Goal: Communication & Community: Participate in discussion

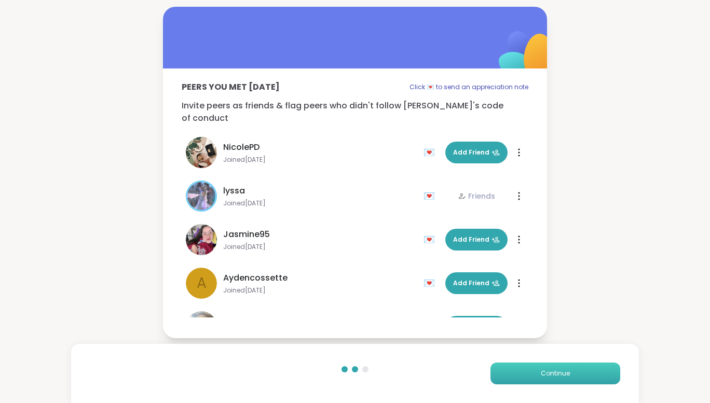
click at [552, 366] on button "Continue" at bounding box center [556, 374] width 130 height 22
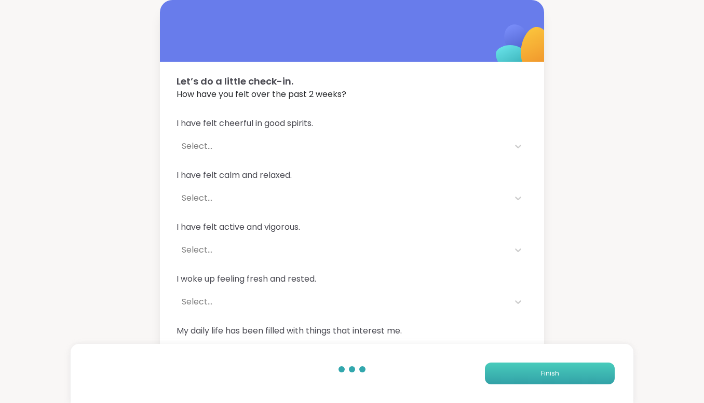
click at [552, 377] on span "Finish" at bounding box center [550, 373] width 18 height 9
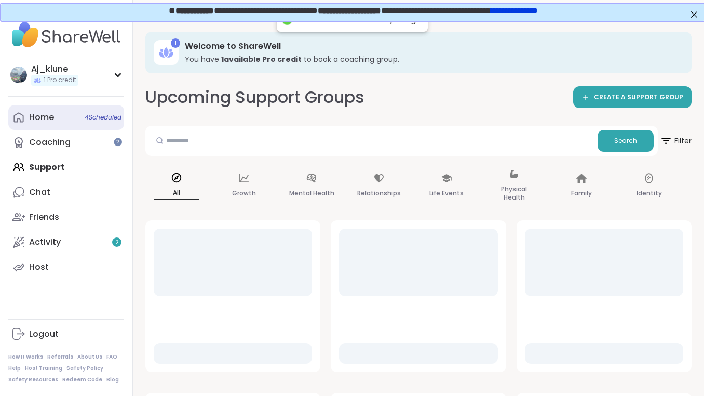
click at [62, 112] on link "Home 4 Scheduled" at bounding box center [66, 117] width 116 height 25
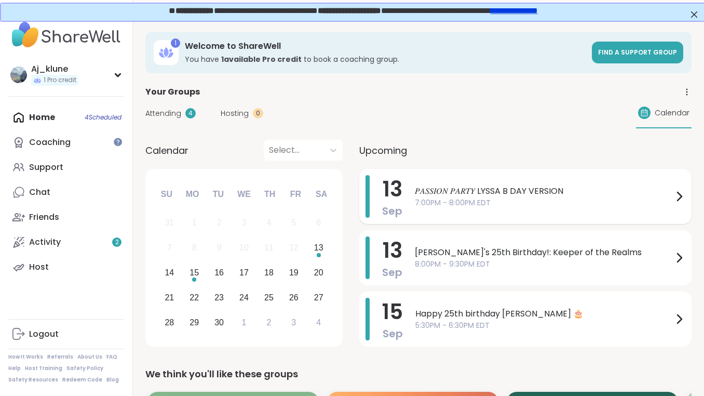
click at [465, 187] on span "𝑃𝐴𝑆𝑆𝐼𝑂𝑁 𝑃𝐴𝑅𝑇𝑌 LYSSA B DAY VERSION" at bounding box center [544, 191] width 258 height 12
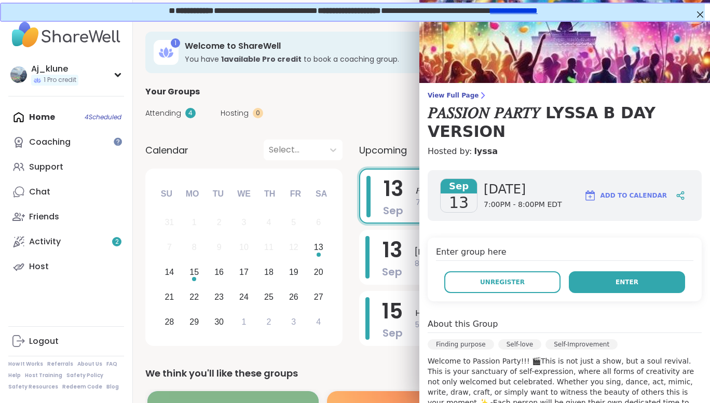
click at [631, 287] on button "Enter" at bounding box center [627, 282] width 116 height 22
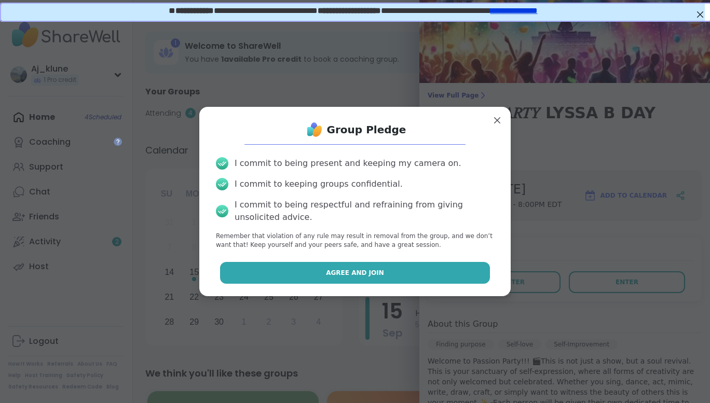
click at [432, 269] on button "Agree and Join" at bounding box center [355, 273] width 270 height 22
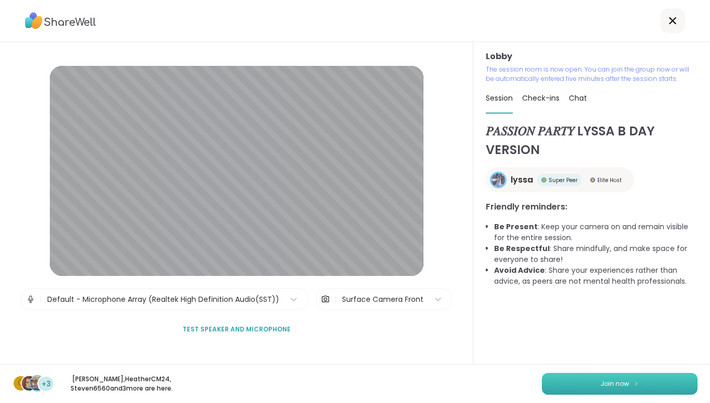
click at [622, 378] on button "Join now" at bounding box center [620, 384] width 156 height 22
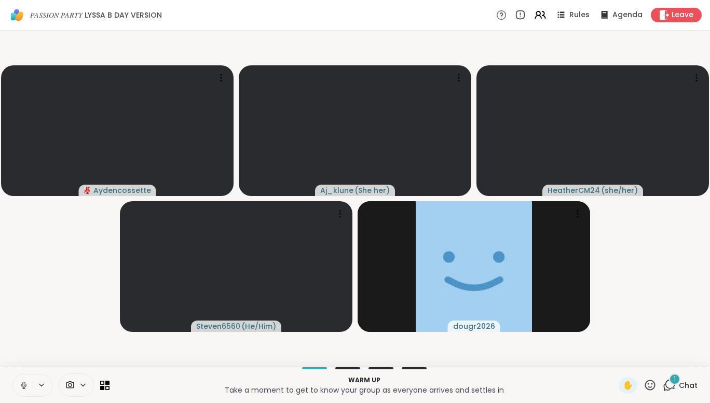
click at [21, 381] on icon at bounding box center [23, 385] width 9 height 9
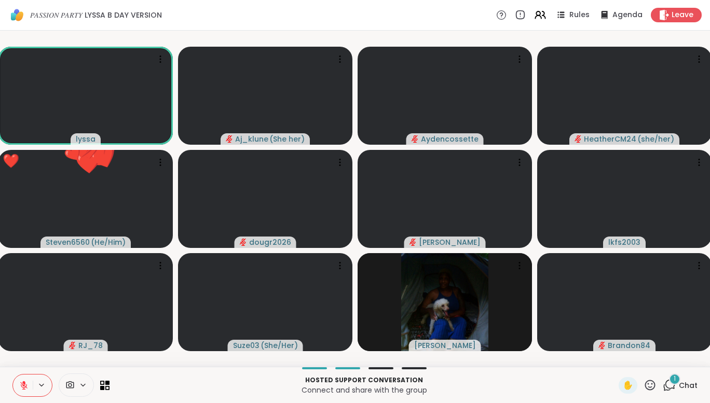
click at [21, 381] on icon at bounding box center [23, 385] width 9 height 9
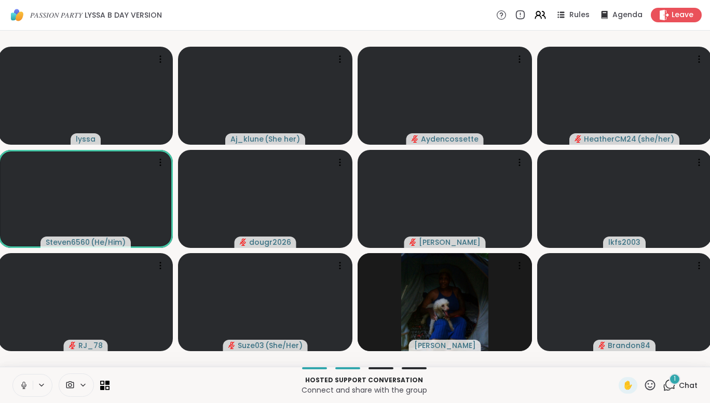
click at [21, 381] on icon at bounding box center [23, 385] width 9 height 9
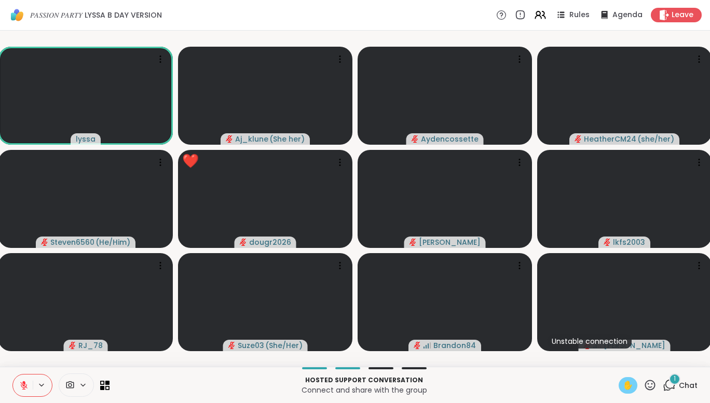
click at [629, 384] on div "✋" at bounding box center [628, 385] width 19 height 17
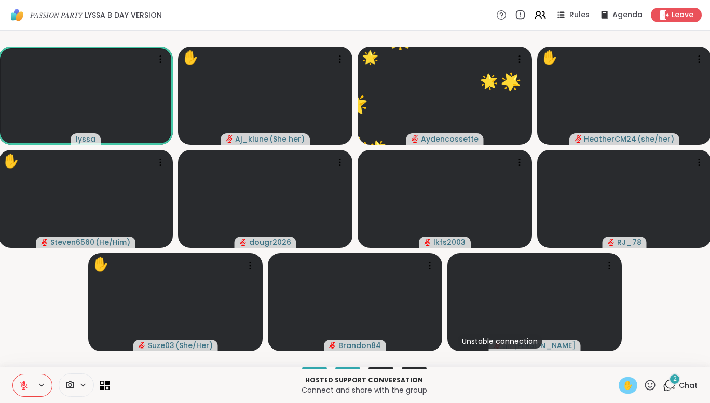
click at [22, 389] on icon at bounding box center [23, 385] width 7 height 7
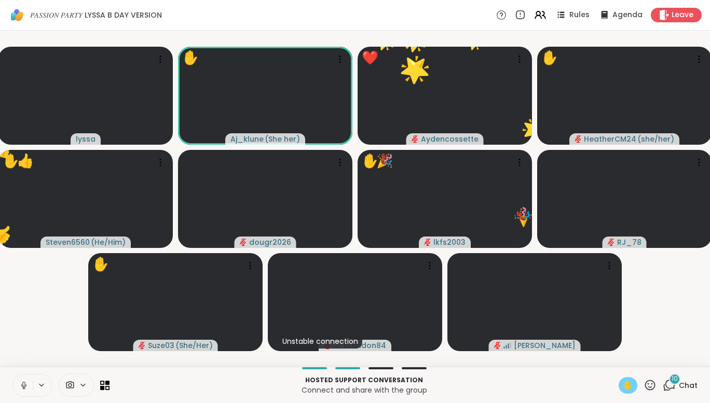
click at [22, 389] on icon at bounding box center [23, 385] width 9 height 9
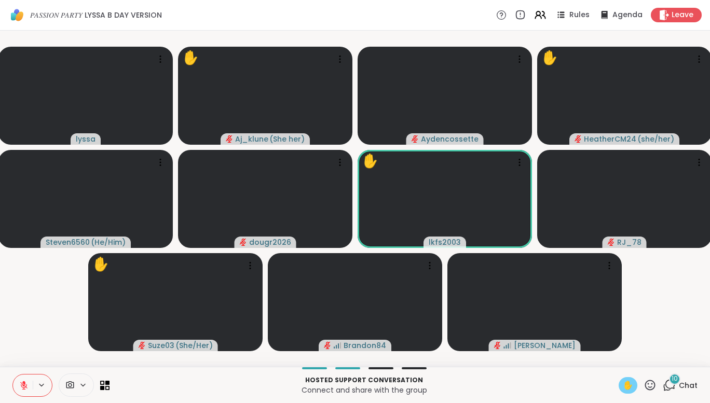
click at [623, 382] on span "✋" at bounding box center [628, 385] width 10 height 12
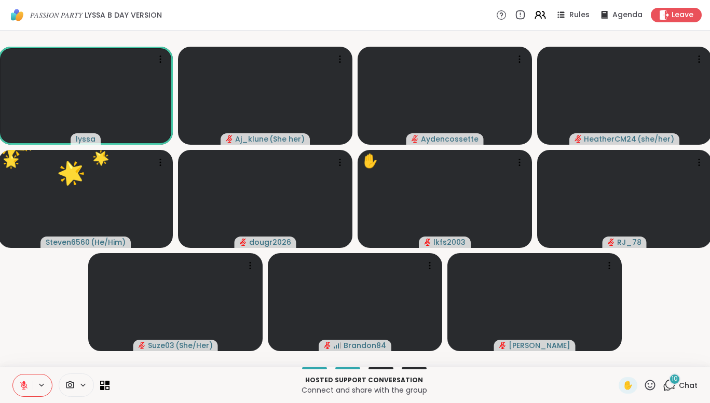
click at [665, 386] on icon at bounding box center [669, 385] width 13 height 13
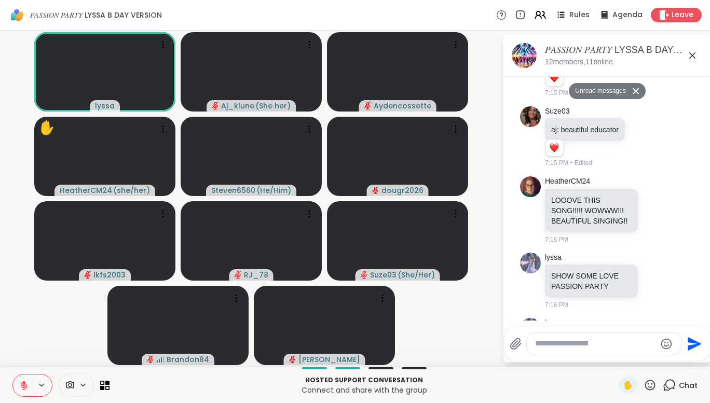
scroll to position [1336, 0]
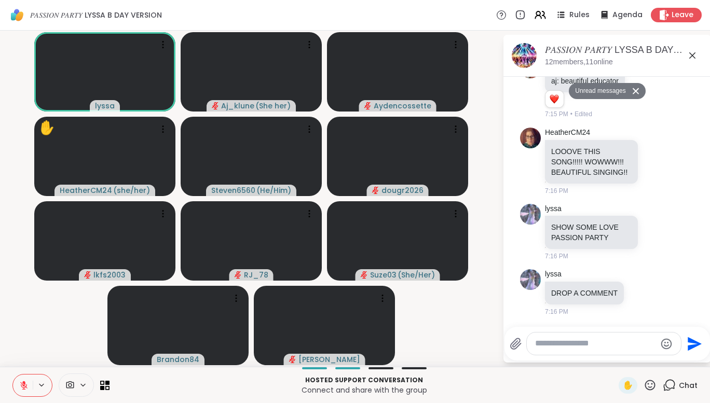
click at [637, 340] on textarea "Type your message" at bounding box center [595, 343] width 121 height 11
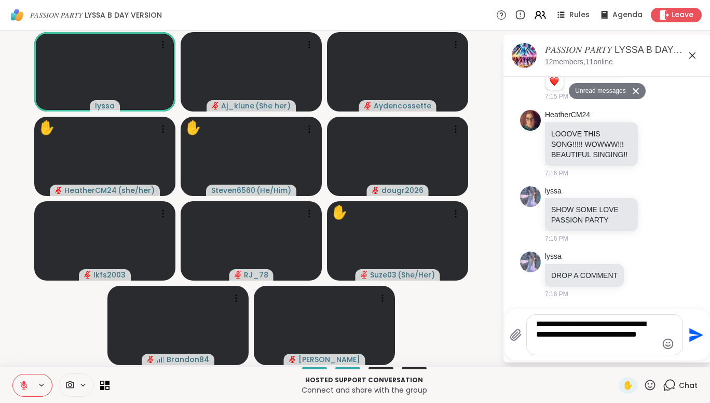
type textarea "**********"
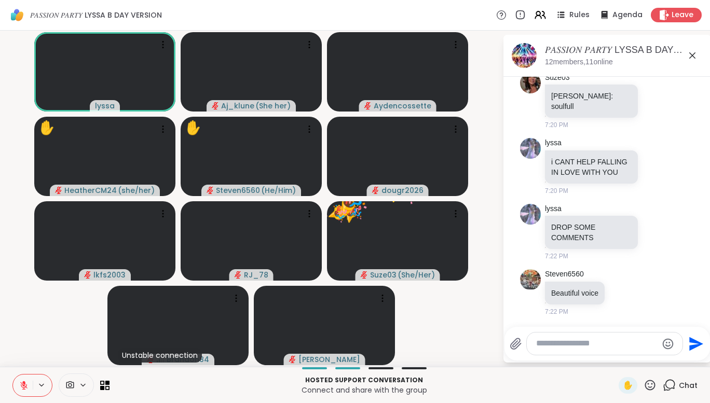
scroll to position [1775, 0]
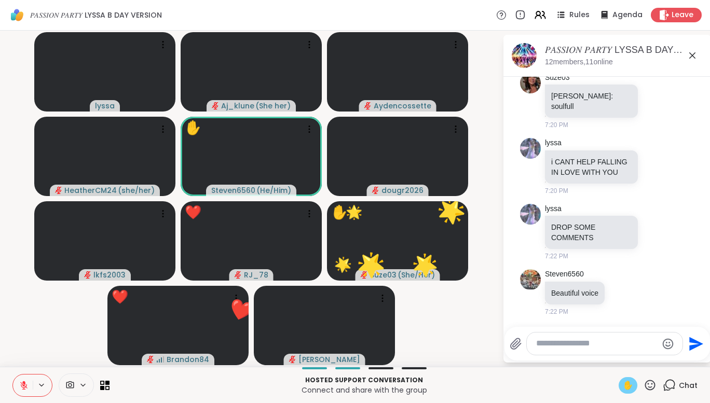
click at [627, 382] on span "✋" at bounding box center [628, 385] width 10 height 12
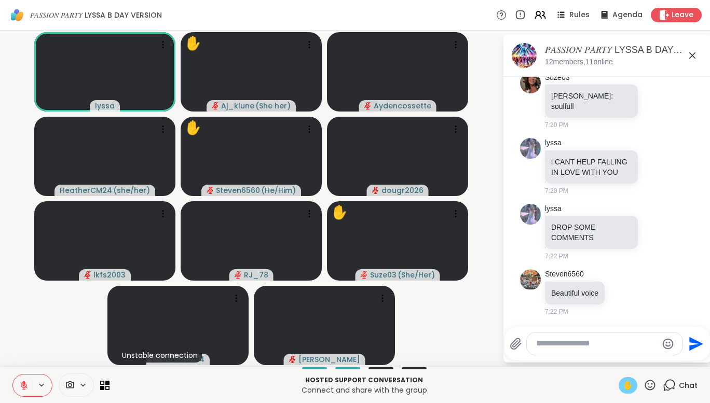
click at [24, 387] on icon at bounding box center [23, 385] width 9 height 9
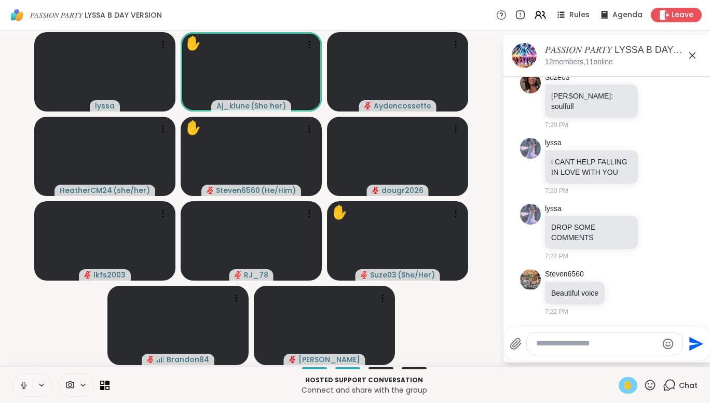
click at [24, 387] on icon at bounding box center [23, 385] width 9 height 9
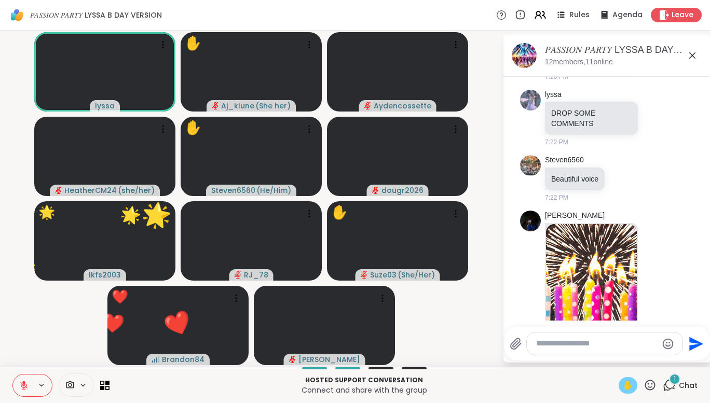
scroll to position [2052, 0]
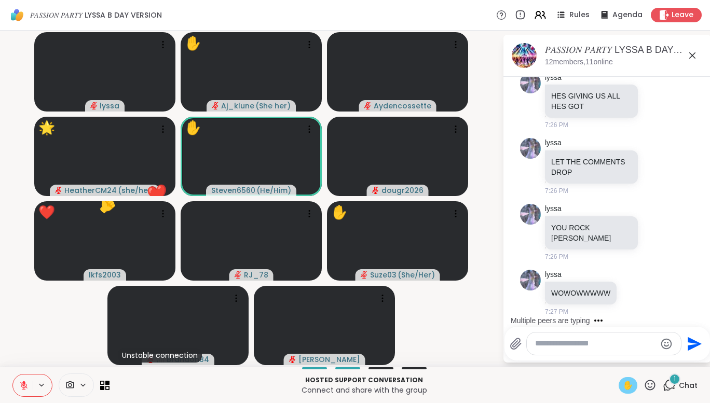
scroll to position [2607, 0]
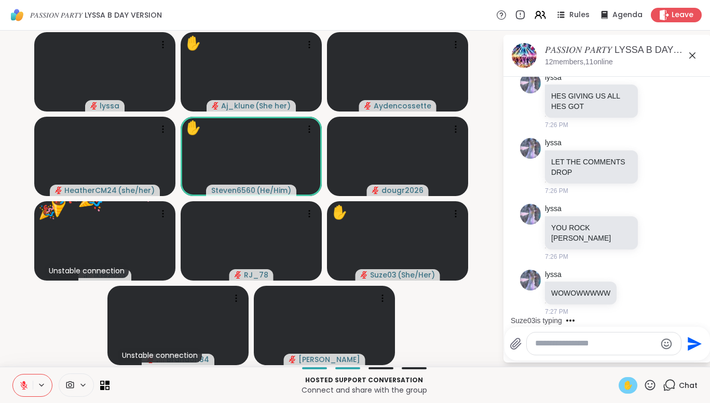
click at [619, 383] on div "✋" at bounding box center [628, 385] width 19 height 17
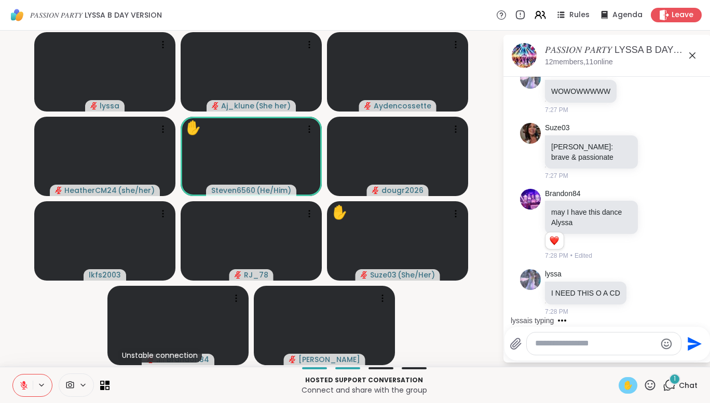
scroll to position [2809, 0]
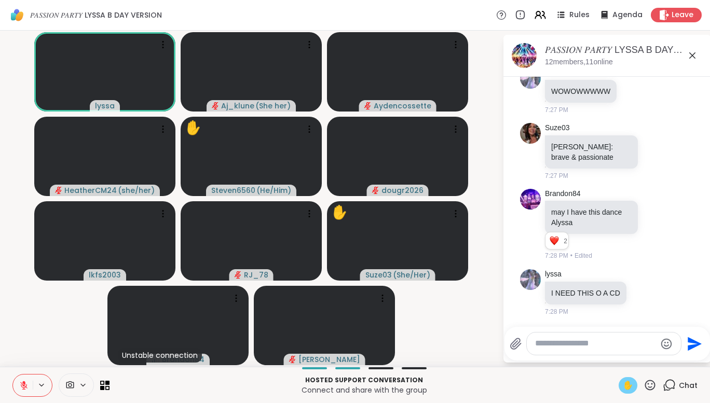
click at [619, 383] on div "✋" at bounding box center [628, 385] width 19 height 17
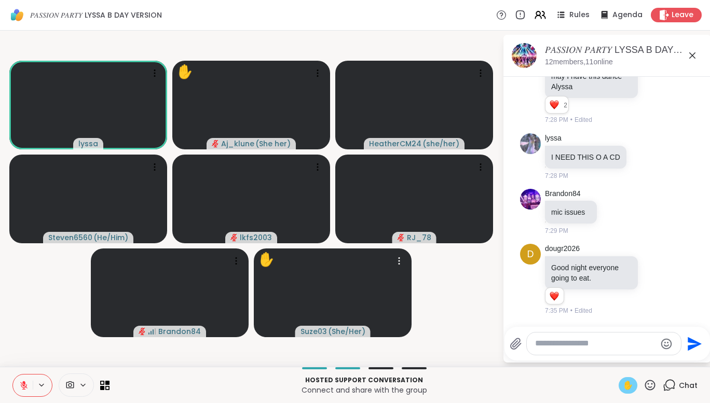
scroll to position [2945, 0]
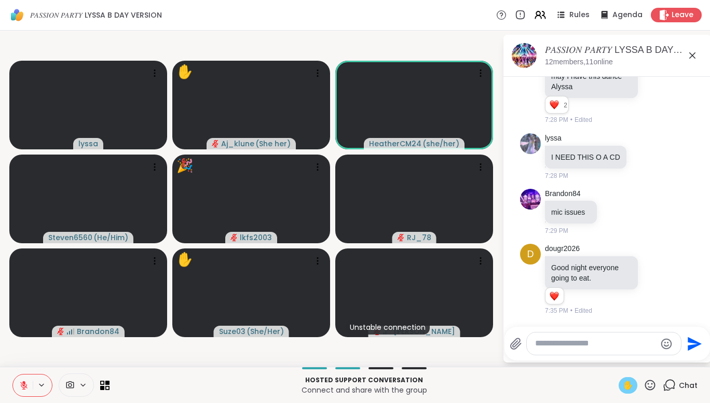
click at [623, 381] on span "✋" at bounding box center [628, 385] width 10 height 12
click at [623, 379] on span "✋" at bounding box center [628, 385] width 10 height 12
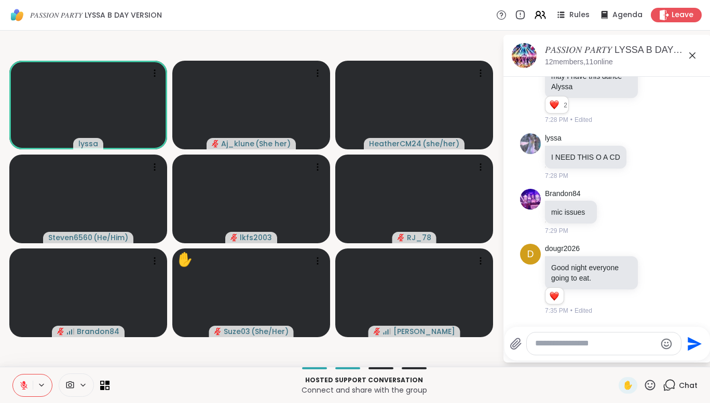
click at [595, 348] on textarea "Type your message" at bounding box center [595, 343] width 121 height 11
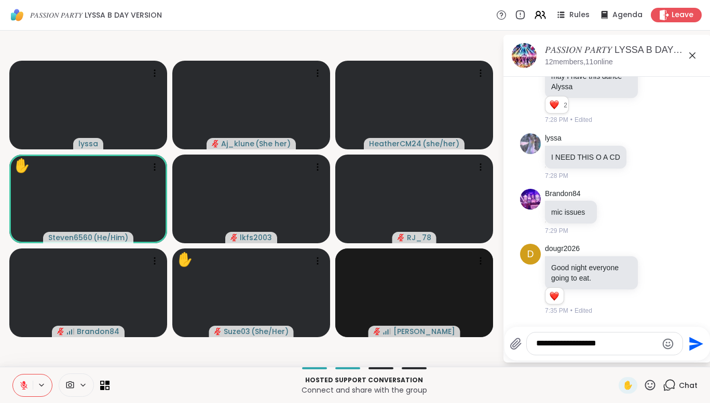
type textarea "**********"
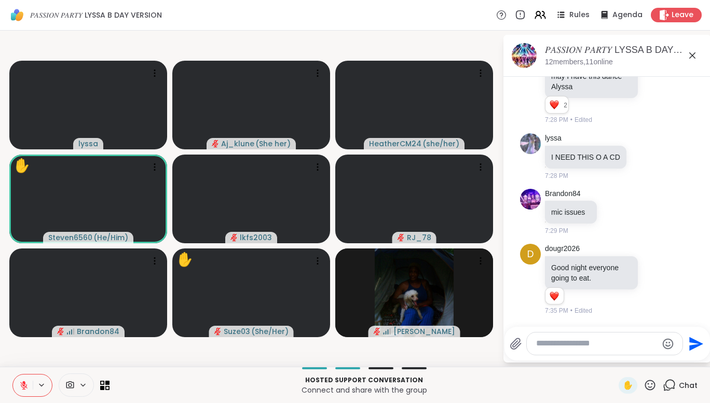
scroll to position [3000, 0]
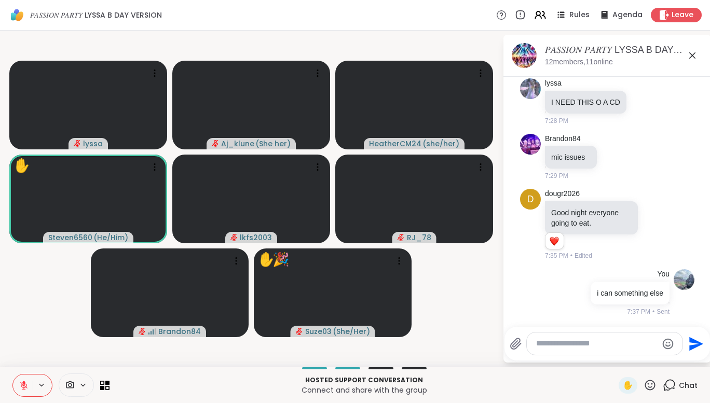
click at [603, 345] on textarea "Type your message" at bounding box center [596, 343] width 121 height 11
type textarea "*"
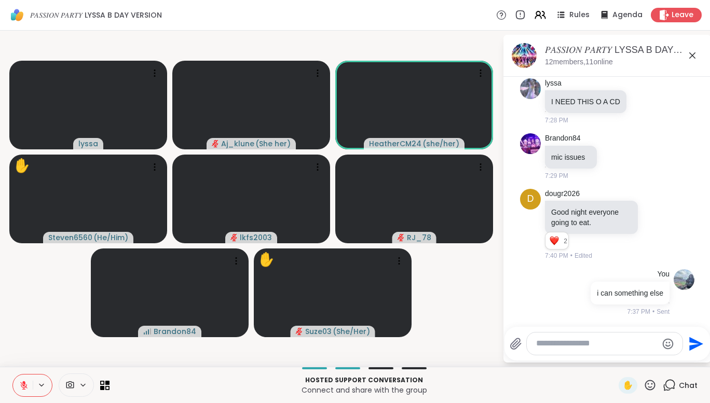
click at [24, 382] on icon at bounding box center [23, 383] width 3 height 4
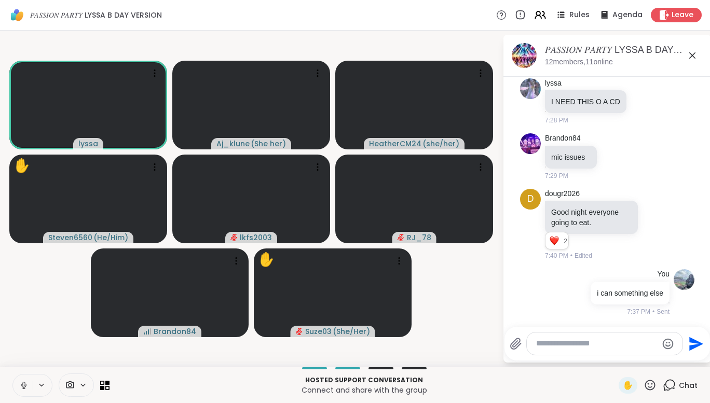
click at [24, 382] on icon at bounding box center [23, 385] width 9 height 9
click at [623, 386] on span "✋" at bounding box center [628, 385] width 10 height 12
click at [26, 382] on icon at bounding box center [23, 385] width 9 height 9
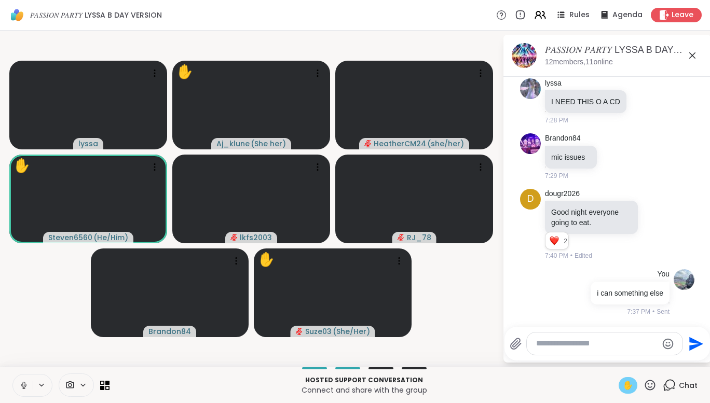
click at [26, 382] on icon at bounding box center [23, 385] width 9 height 9
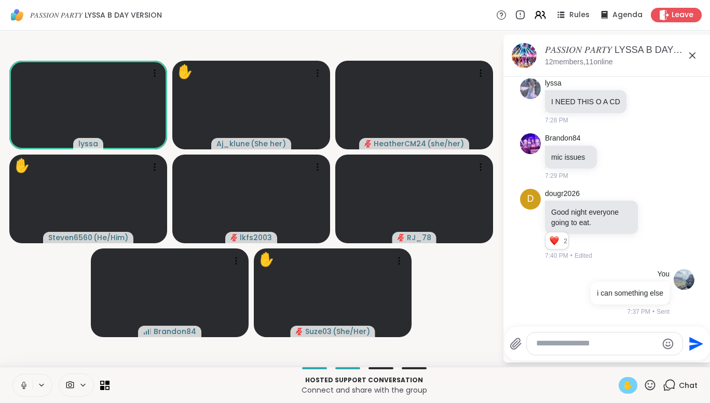
click at [26, 382] on icon at bounding box center [23, 385] width 9 height 9
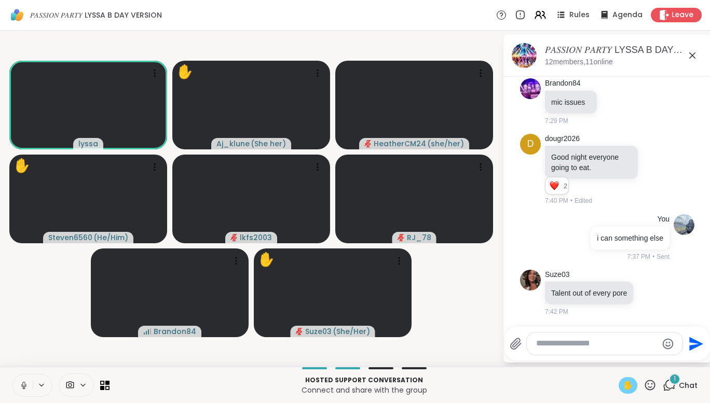
scroll to position [3081, 0]
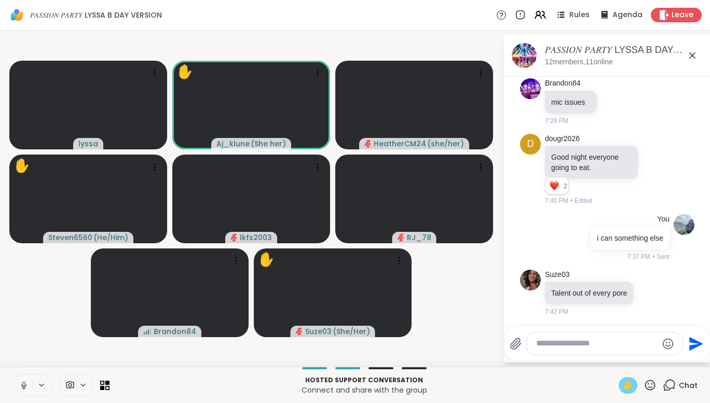
click at [26, 382] on icon at bounding box center [23, 385] width 9 height 9
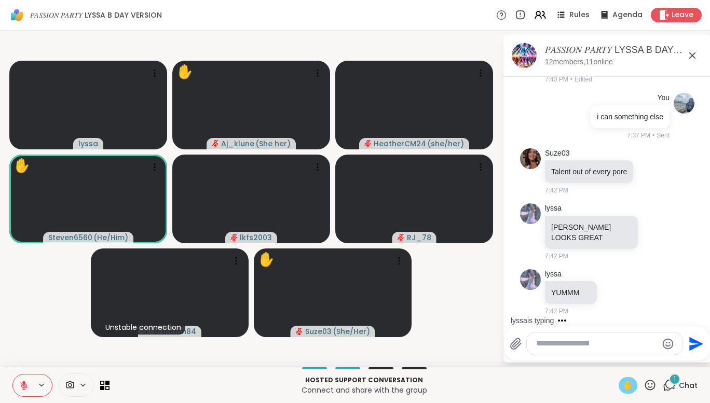
scroll to position [3202, 0]
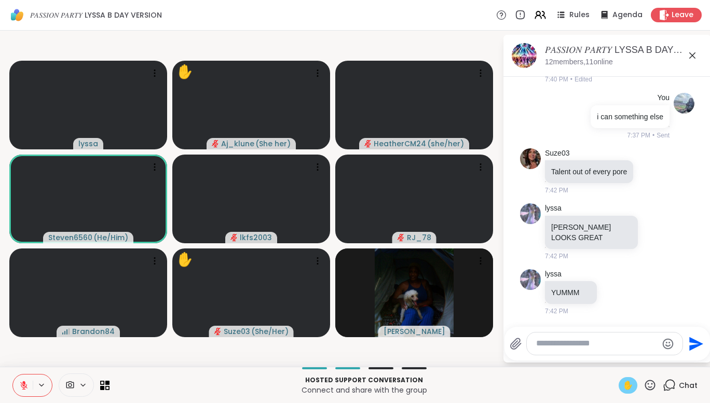
click at [623, 382] on span "✋" at bounding box center [628, 385] width 10 height 12
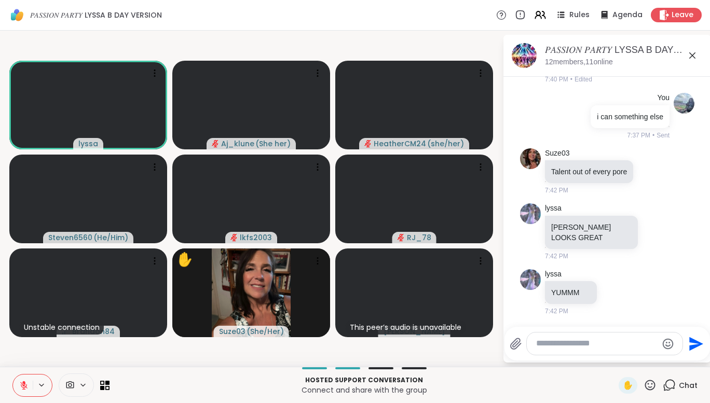
click at [596, 337] on div at bounding box center [605, 344] width 156 height 22
click at [596, 346] on textarea "Type your message" at bounding box center [596, 343] width 121 height 11
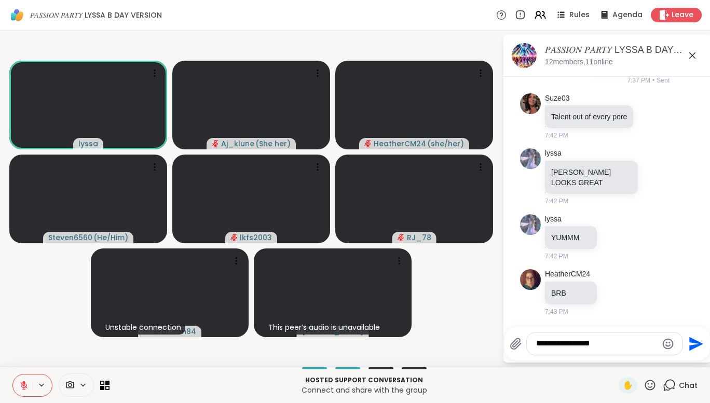
click at [27, 380] on button at bounding box center [23, 386] width 20 height 22
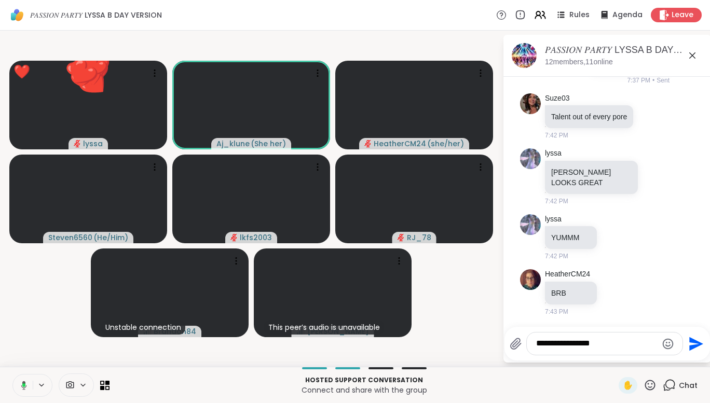
click at [21, 381] on icon at bounding box center [22, 385] width 9 height 9
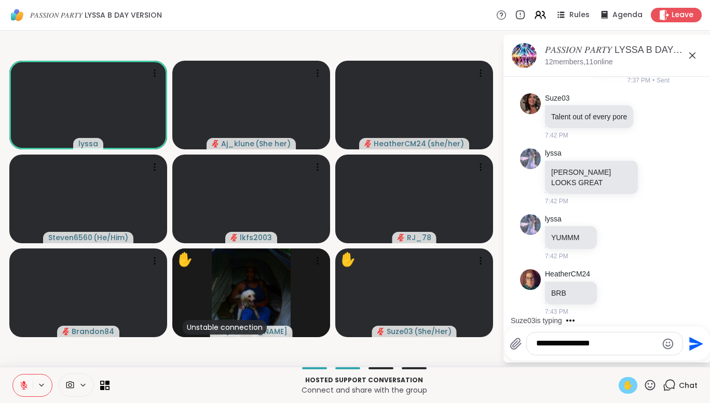
click at [630, 385] on div "✋" at bounding box center [628, 385] width 19 height 17
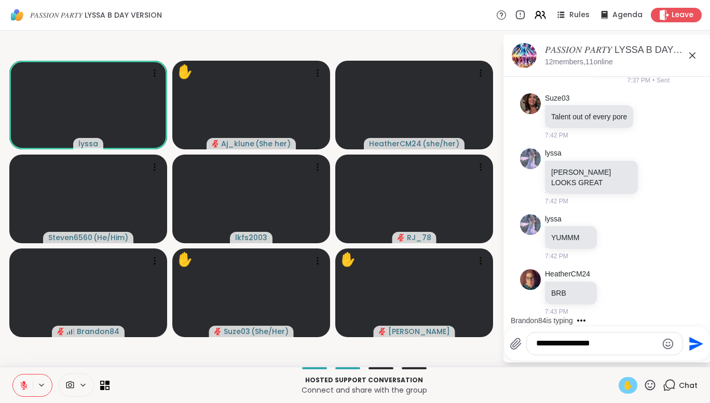
click at [619, 390] on div "✋" at bounding box center [628, 385] width 19 height 17
click at [623, 387] on span "✋" at bounding box center [628, 385] width 10 height 12
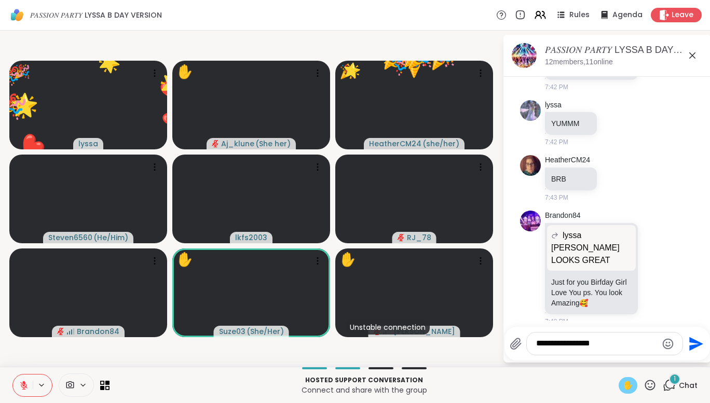
scroll to position [3381, 0]
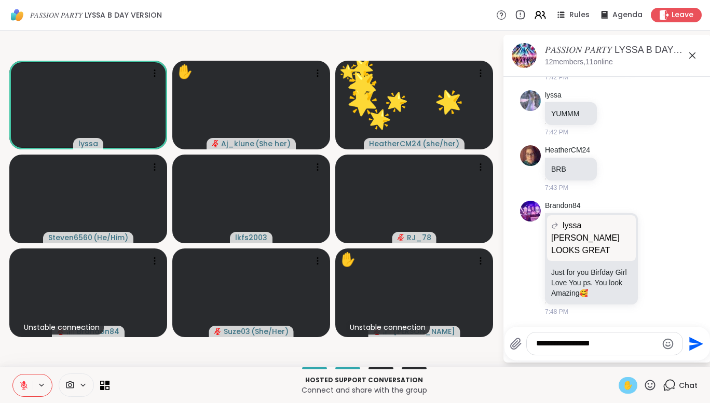
click at [623, 387] on span "✋" at bounding box center [628, 385] width 10 height 12
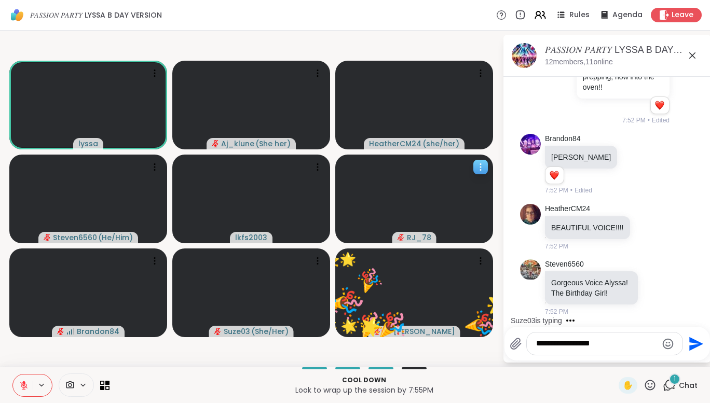
scroll to position [3931, 0]
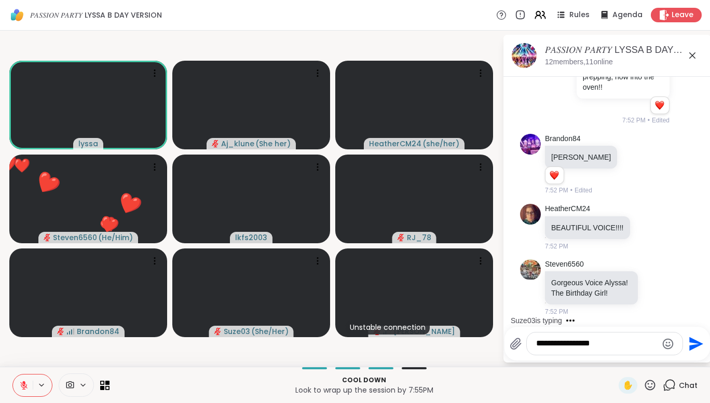
click at [608, 346] on textarea "**********" at bounding box center [596, 343] width 121 height 11
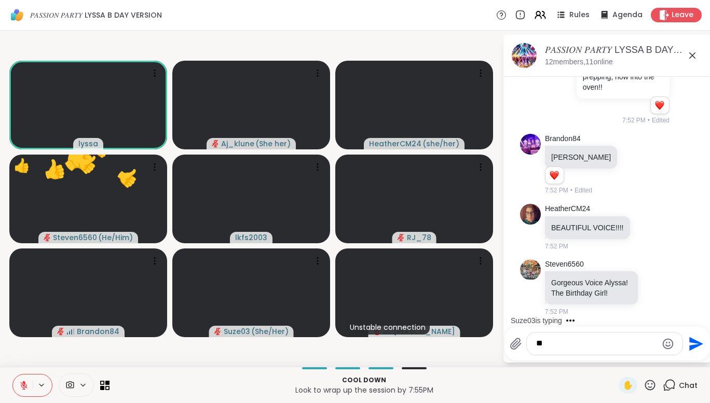
type textarea "*"
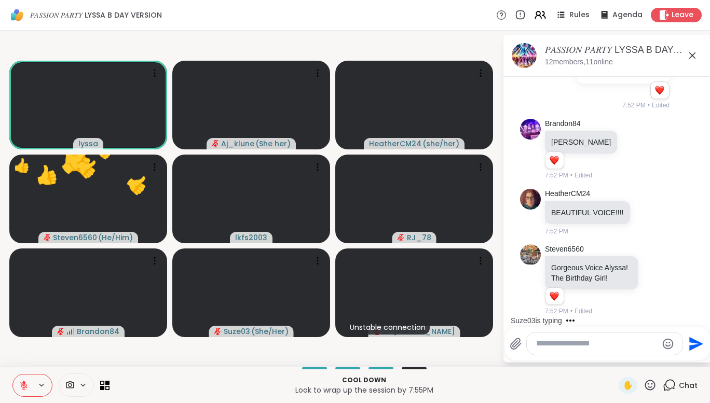
scroll to position [3946, 0]
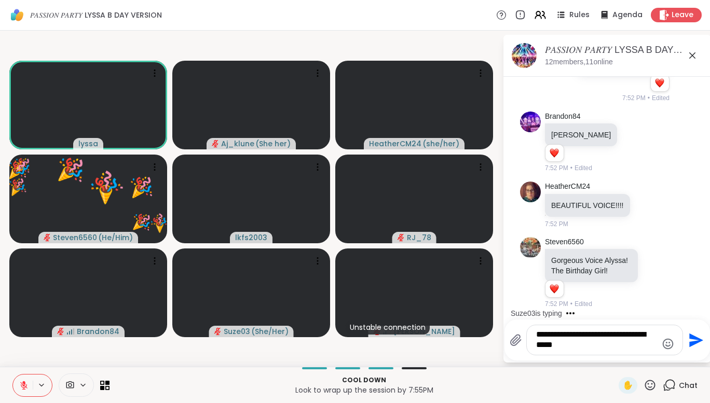
click at [620, 337] on textarea "**********" at bounding box center [596, 340] width 121 height 21
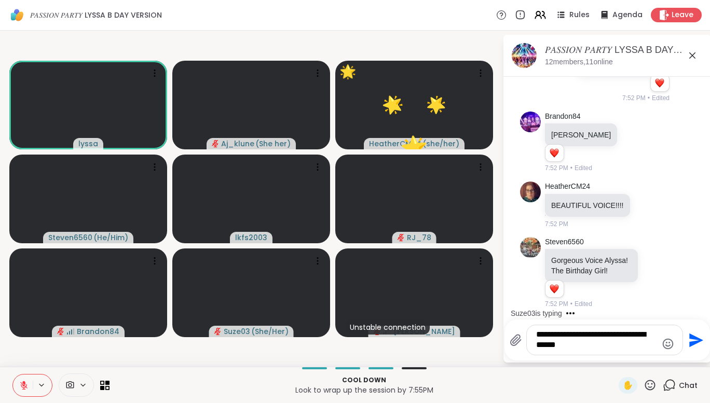
type textarea "**********"
click at [692, 339] on icon "Send" at bounding box center [696, 340] width 14 height 14
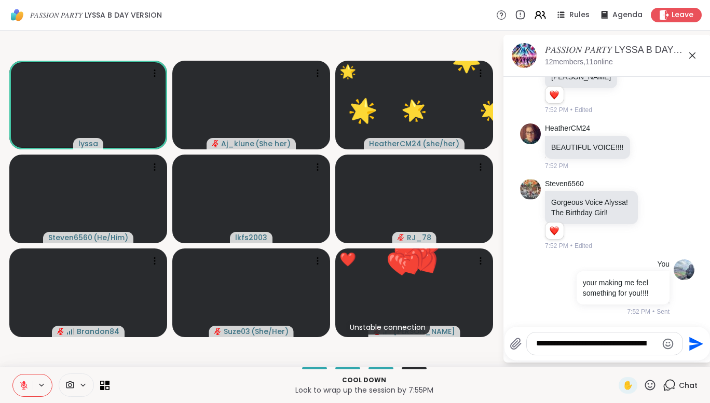
scroll to position [4012, 0]
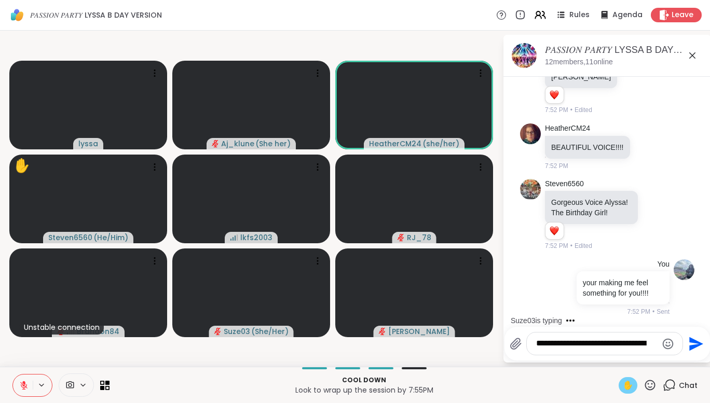
click at [623, 384] on span "✋" at bounding box center [628, 385] width 10 height 12
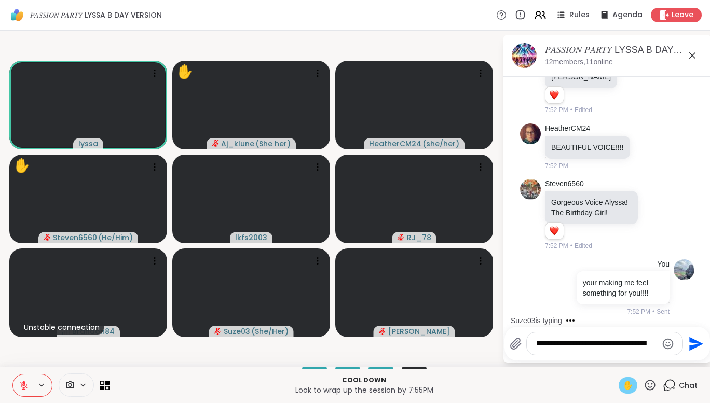
click at [25, 382] on icon at bounding box center [23, 383] width 3 height 4
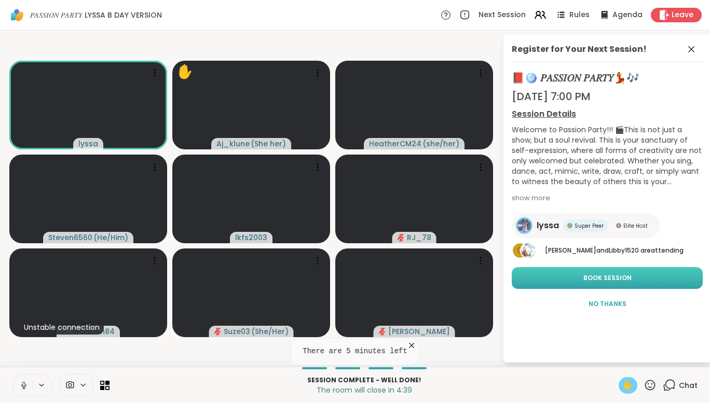
click at [604, 274] on span "Book Session" at bounding box center [607, 278] width 48 height 9
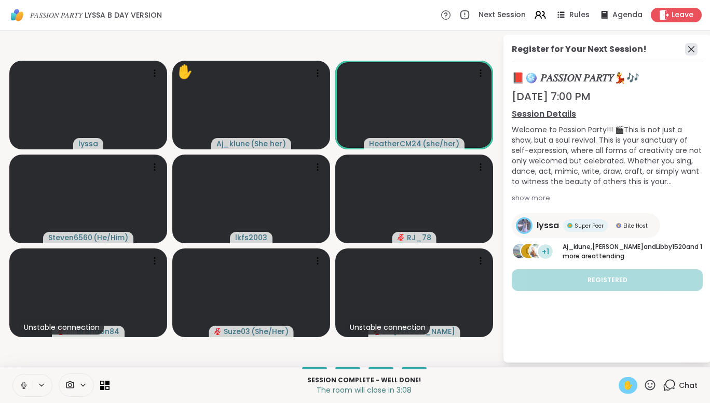
click at [690, 53] on icon at bounding box center [691, 49] width 12 height 12
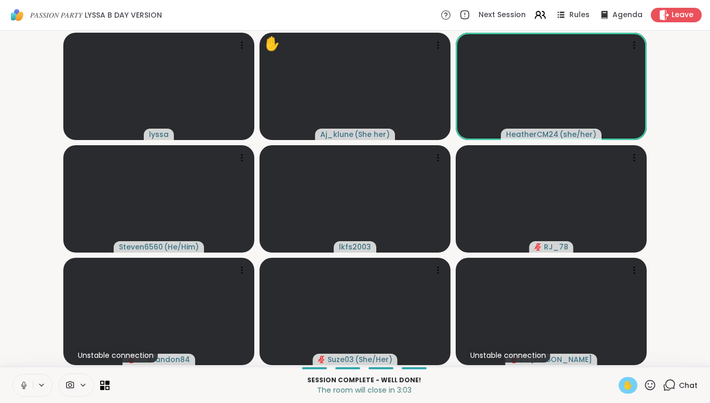
click at [619, 382] on div "✋" at bounding box center [628, 385] width 19 height 17
click at [22, 382] on icon at bounding box center [23, 385] width 9 height 9
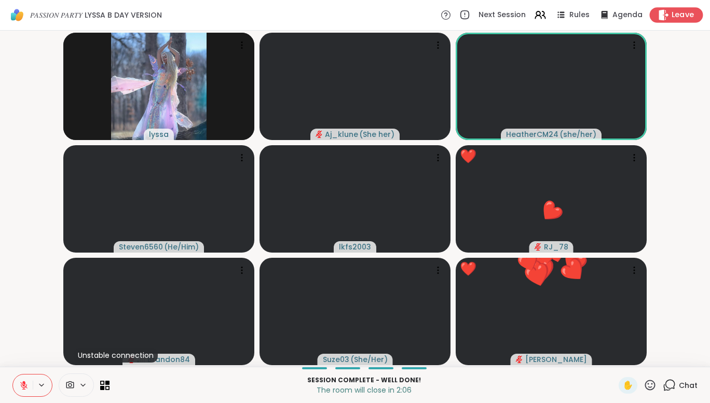
click at [673, 18] on span "Leave" at bounding box center [683, 15] width 23 height 11
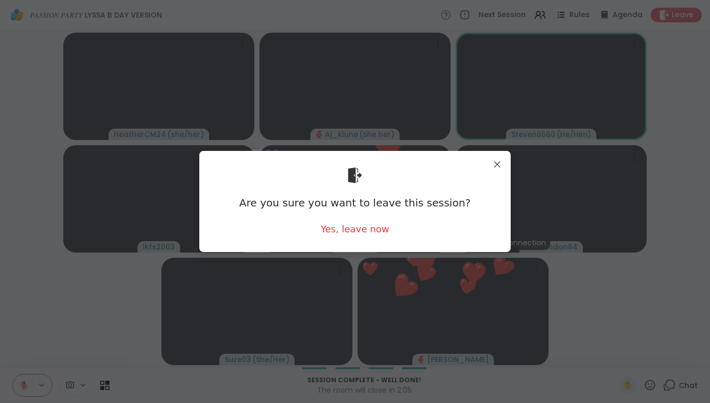
click at [357, 237] on div "Are you sure you want to leave this session? Yes, leave now" at bounding box center [355, 201] width 295 height 85
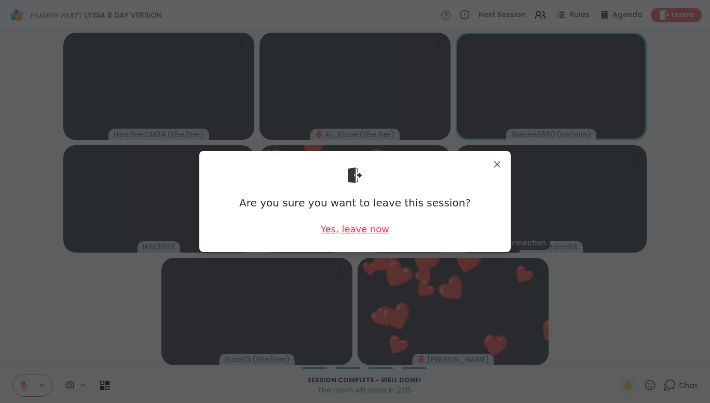
click at [355, 230] on div "Yes, leave now" at bounding box center [355, 229] width 69 height 13
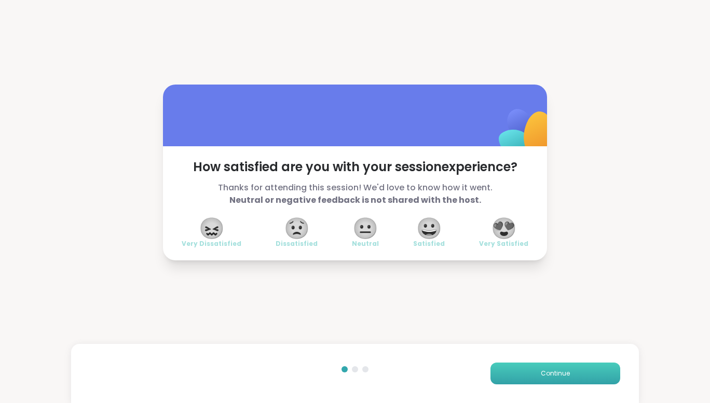
click at [534, 369] on button "Continue" at bounding box center [556, 374] width 130 height 22
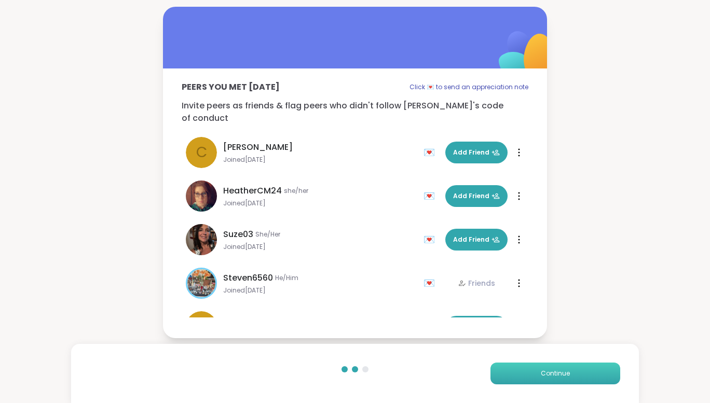
click at [563, 374] on span "Continue" at bounding box center [555, 373] width 29 height 9
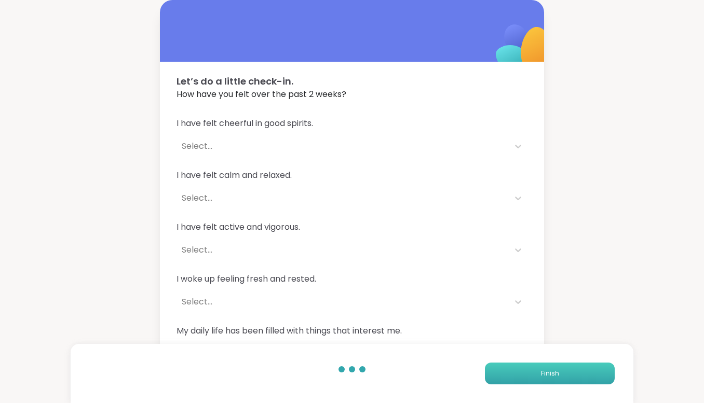
click at [553, 374] on span "Finish" at bounding box center [550, 373] width 18 height 9
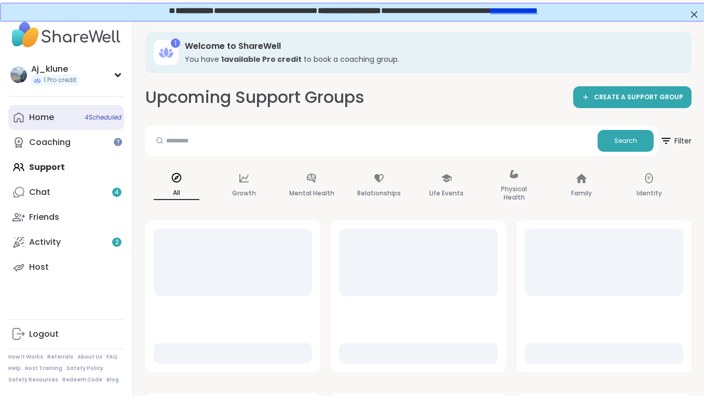
click at [39, 126] on link "Home 4 Scheduled" at bounding box center [66, 117] width 116 height 25
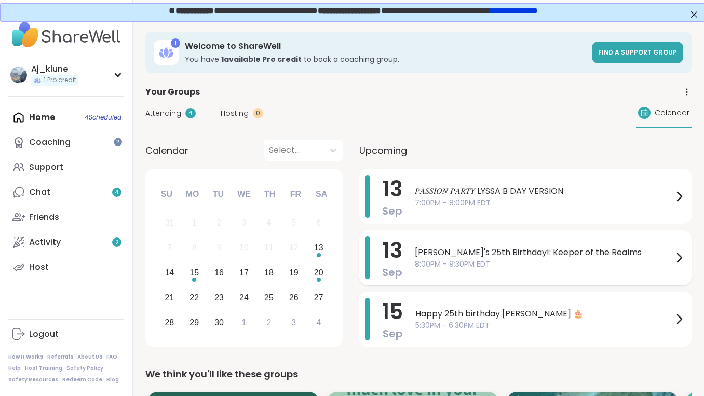
click at [528, 259] on span "8:00PM - 9:30PM EDT" at bounding box center [544, 264] width 258 height 11
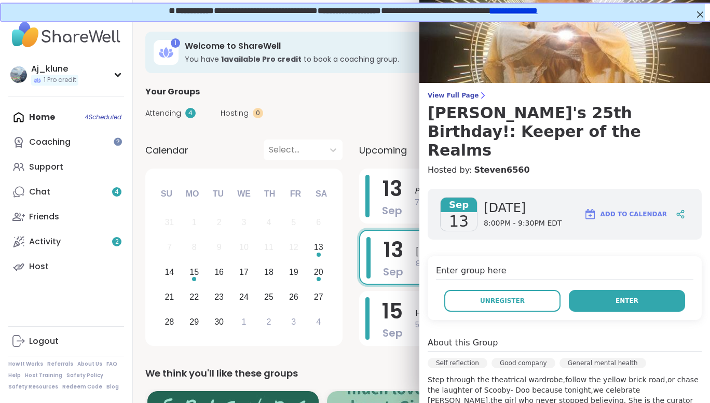
click at [574, 290] on button "Enter" at bounding box center [627, 301] width 116 height 22
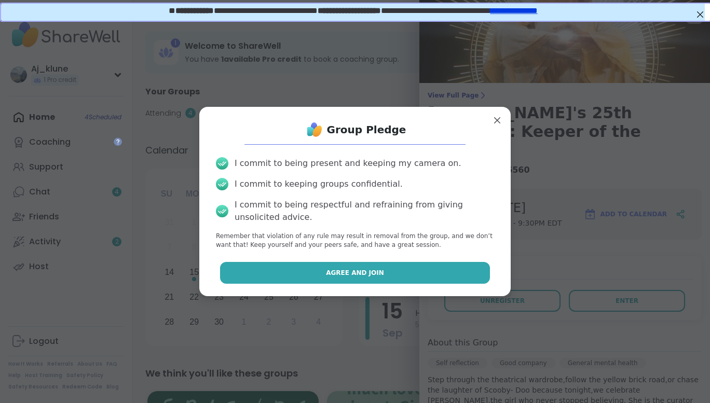
click at [449, 274] on button "Agree and Join" at bounding box center [355, 273] width 270 height 22
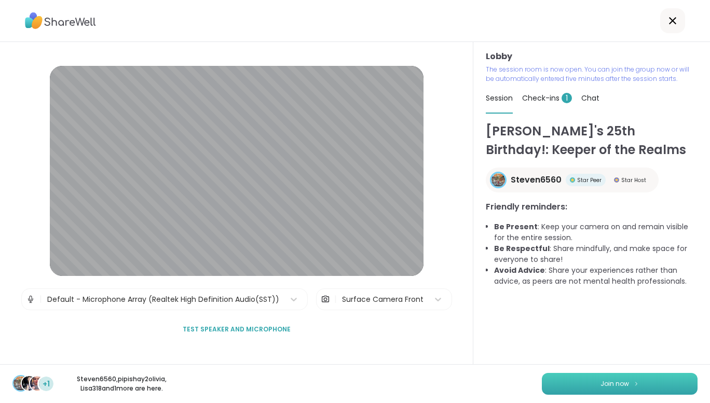
click at [600, 379] on button "Join now" at bounding box center [620, 384] width 156 height 22
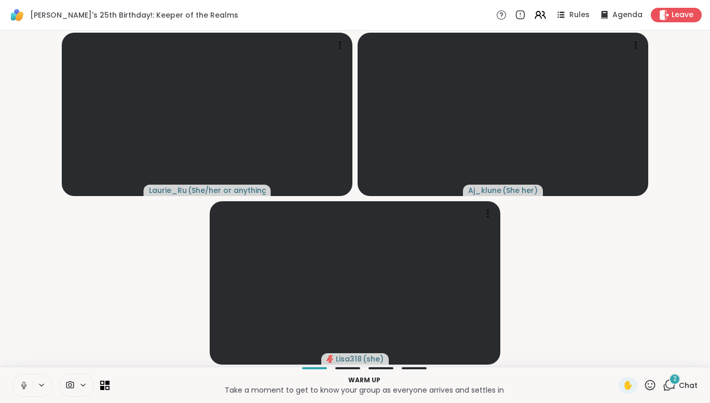
click at [25, 384] on icon at bounding box center [23, 385] width 9 height 9
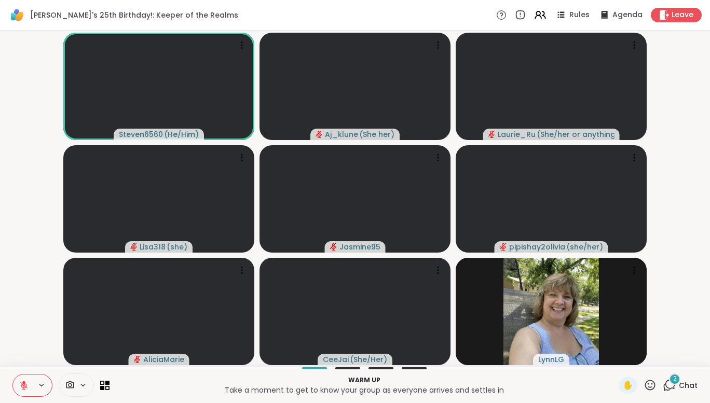
click at [23, 384] on icon at bounding box center [23, 385] width 9 height 9
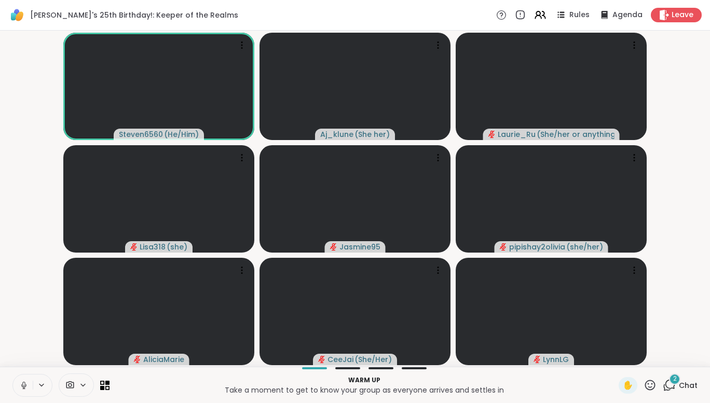
click at [23, 384] on icon at bounding box center [23, 385] width 9 height 9
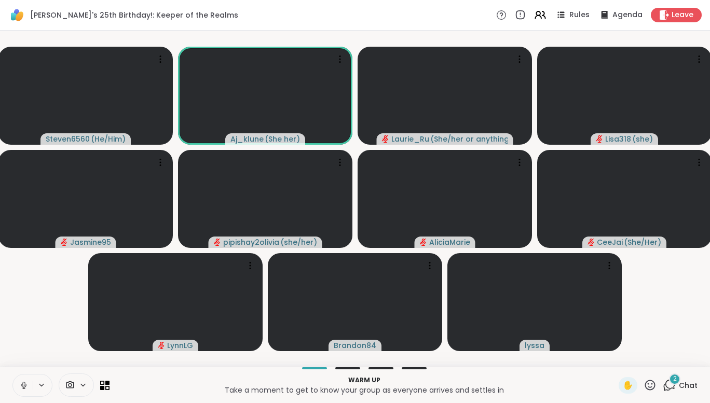
click at [23, 384] on icon at bounding box center [23, 385] width 9 height 9
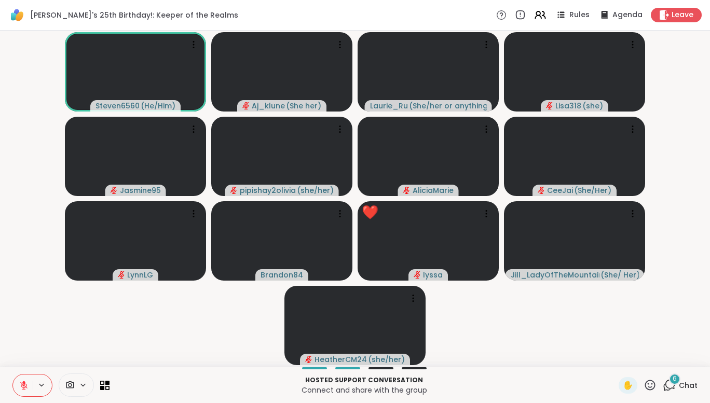
click at [23, 384] on icon at bounding box center [23, 385] width 9 height 9
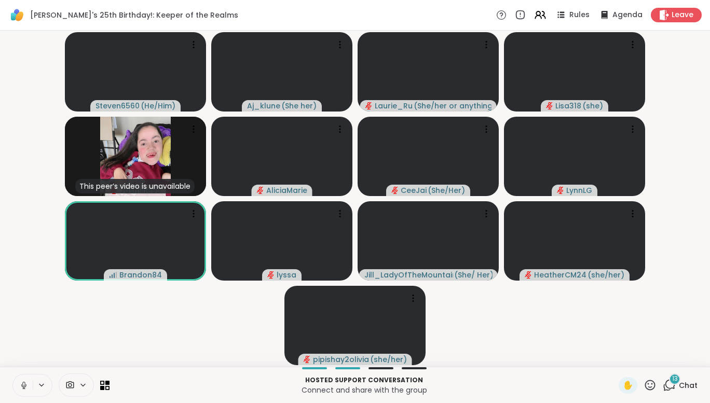
click at [23, 384] on icon at bounding box center [23, 385] width 9 height 9
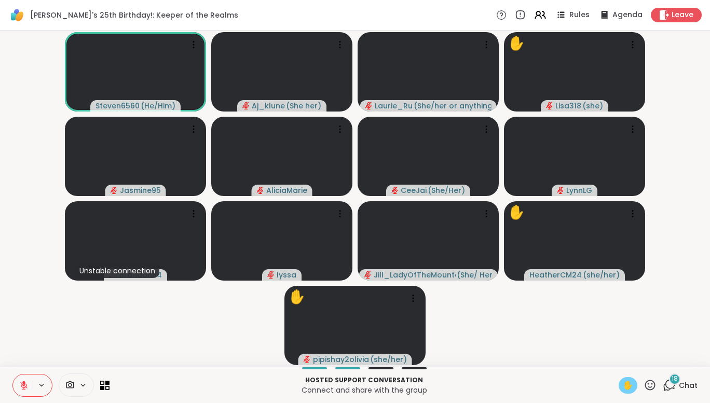
click at [624, 386] on span "✋" at bounding box center [628, 385] width 10 height 12
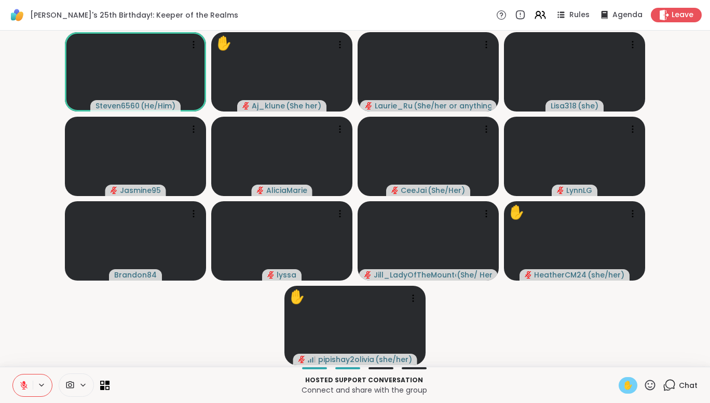
click at [670, 385] on div "Chat" at bounding box center [680, 385] width 35 height 17
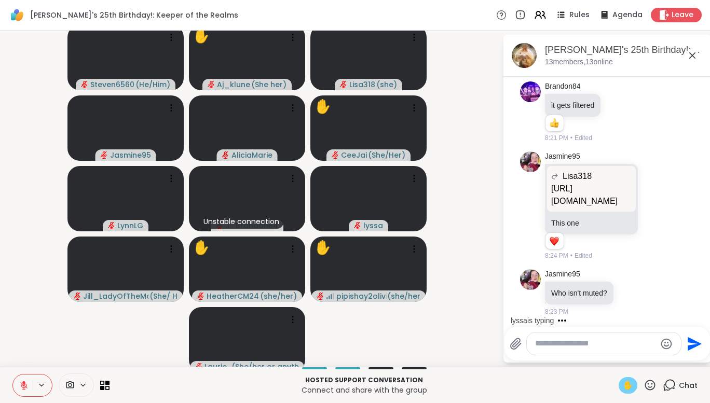
scroll to position [1780, 0]
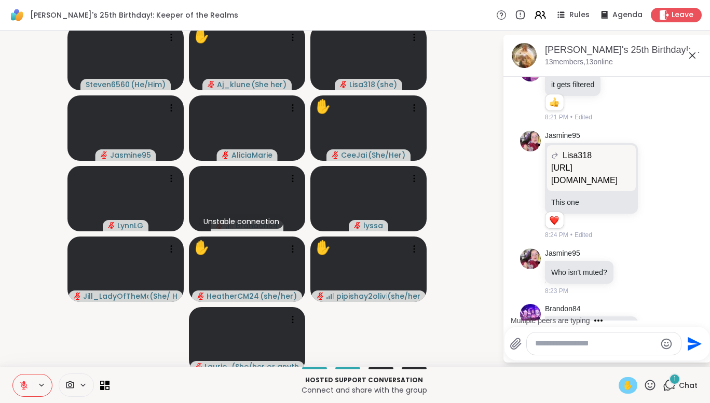
click at [686, 55] on icon at bounding box center [692, 55] width 12 height 12
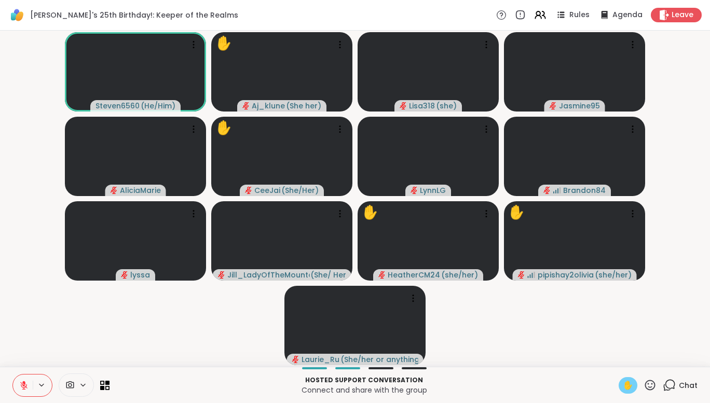
click at [21, 381] on icon at bounding box center [23, 385] width 9 height 9
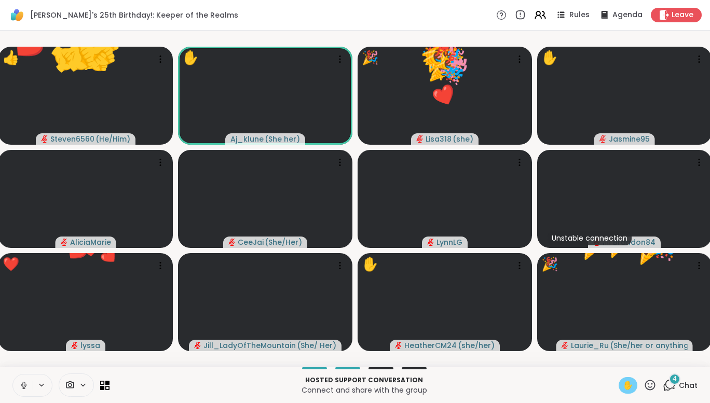
click at [21, 381] on icon at bounding box center [23, 385] width 9 height 9
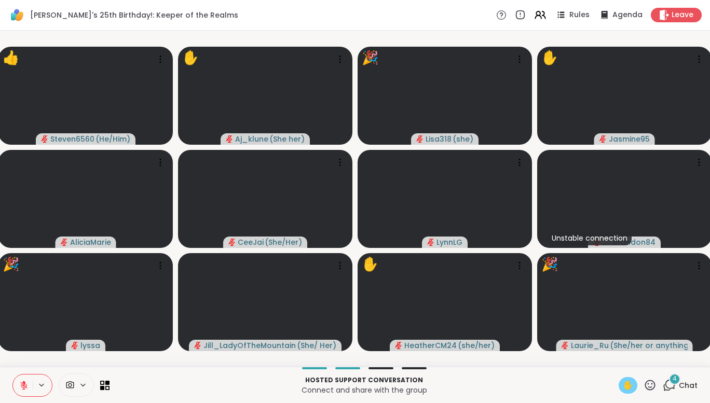
click at [21, 381] on icon at bounding box center [23, 385] width 9 height 9
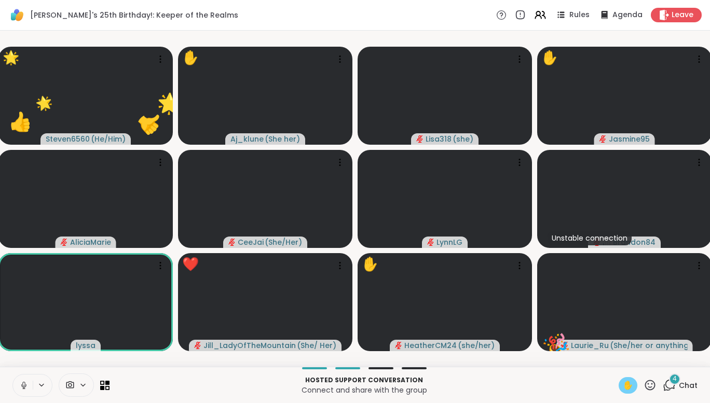
click at [21, 381] on icon at bounding box center [23, 385] width 9 height 9
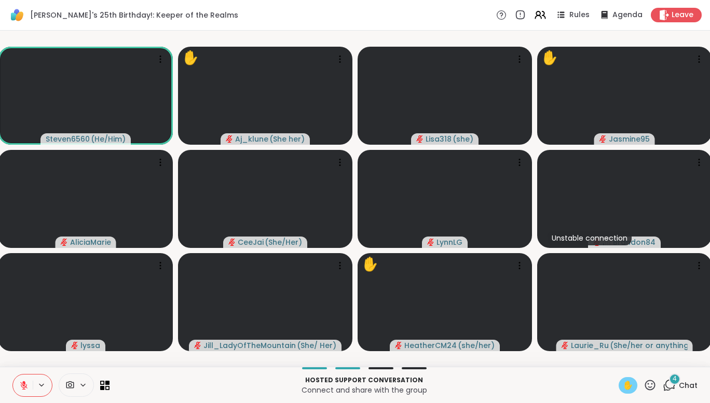
click at [623, 381] on span "✋" at bounding box center [628, 385] width 10 height 12
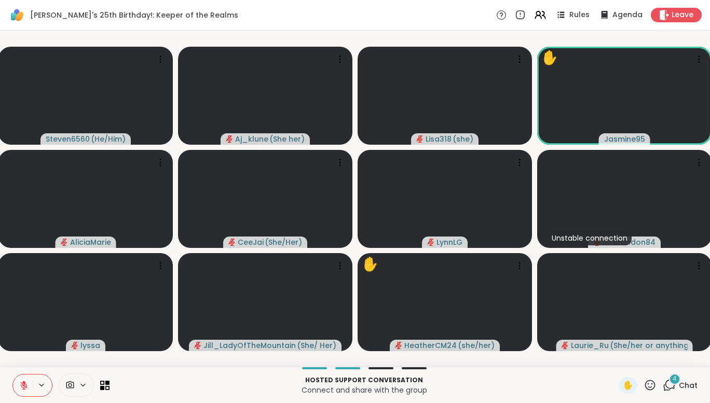
click at [665, 384] on icon at bounding box center [669, 385] width 13 height 13
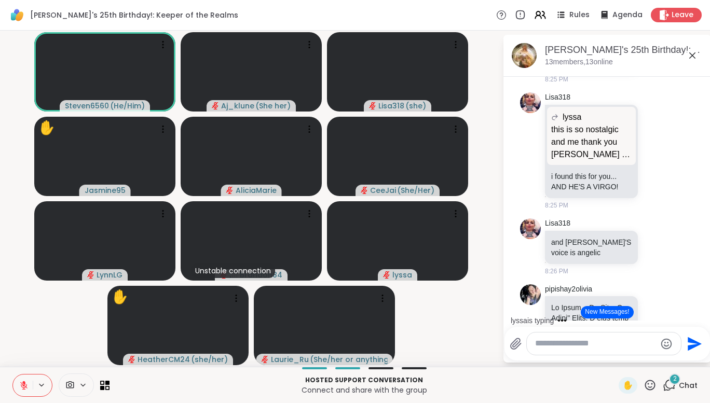
scroll to position [2222, 0]
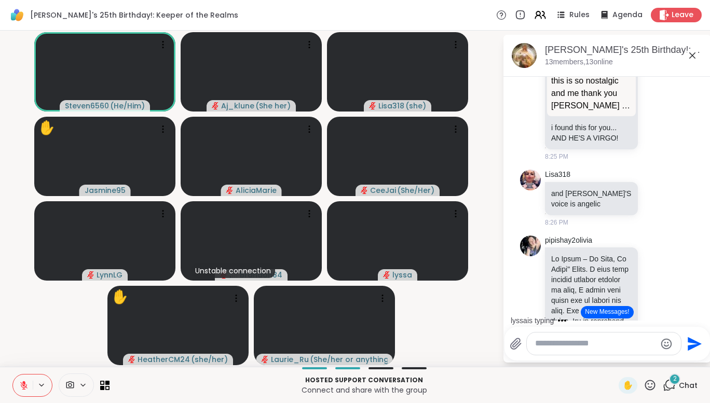
click at [671, 230] on div "Lisa318 and AJ'S voice is angelic 8:26 PM" at bounding box center [607, 199] width 174 height 66
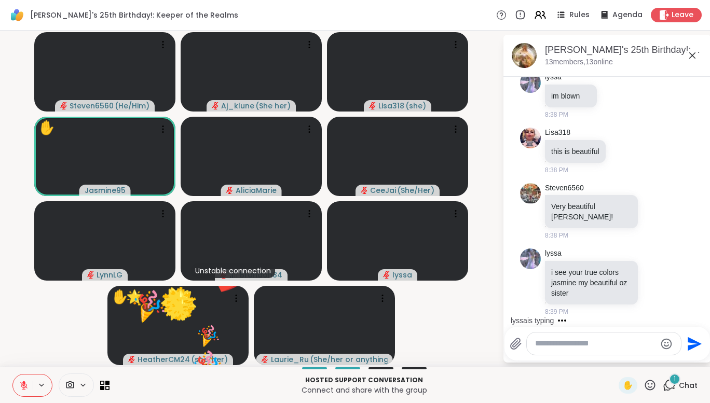
scroll to position [5705, 0]
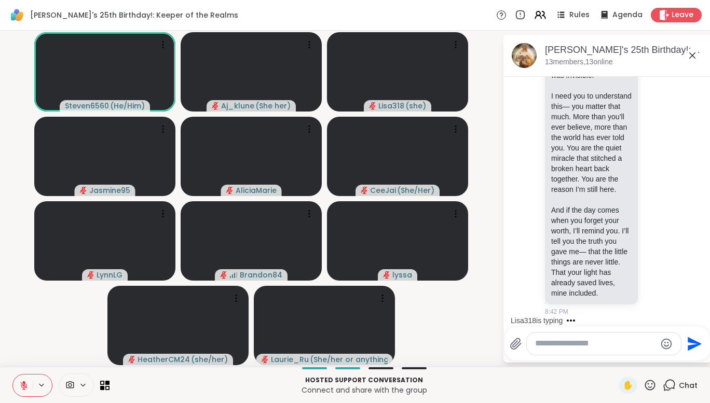
scroll to position [6527, 0]
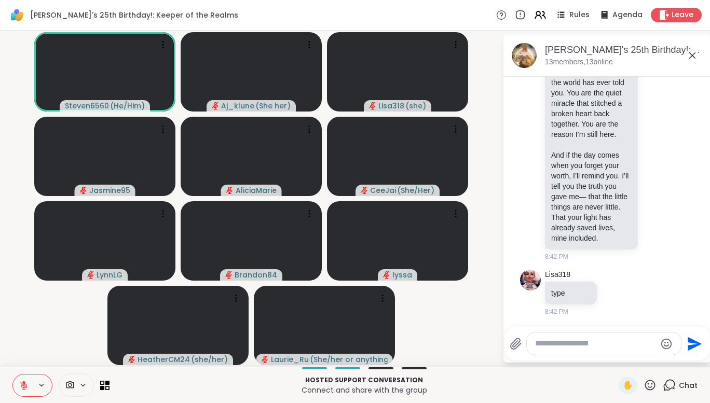
click at [691, 56] on icon at bounding box center [692, 55] width 12 height 12
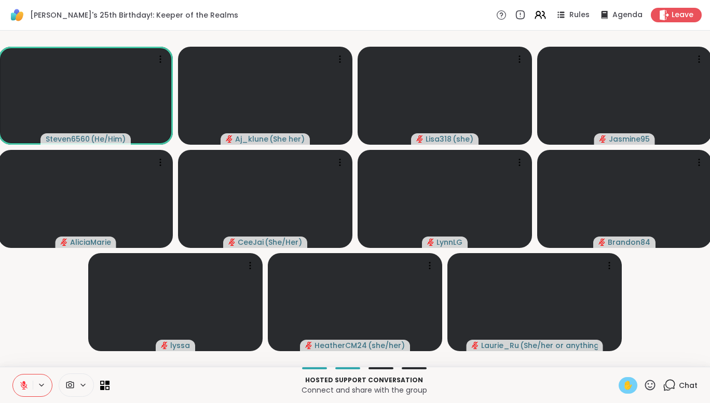
click at [623, 390] on span "✋" at bounding box center [628, 385] width 10 height 12
click at [25, 382] on icon at bounding box center [23, 385] width 9 height 9
click at [623, 386] on span "✋" at bounding box center [628, 385] width 10 height 12
click at [624, 385] on span "✋" at bounding box center [628, 385] width 10 height 12
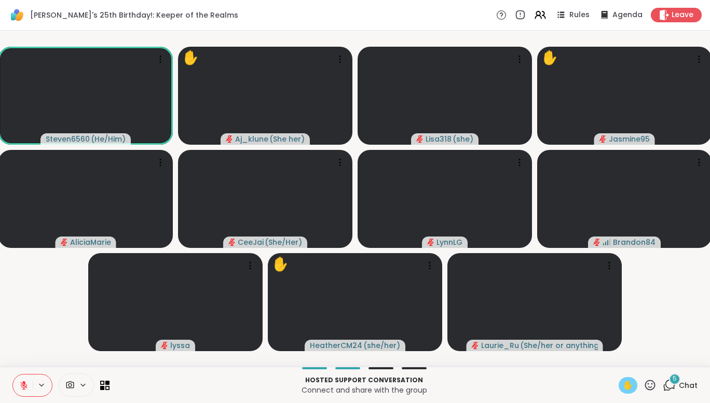
click at [25, 384] on icon at bounding box center [23, 383] width 3 height 4
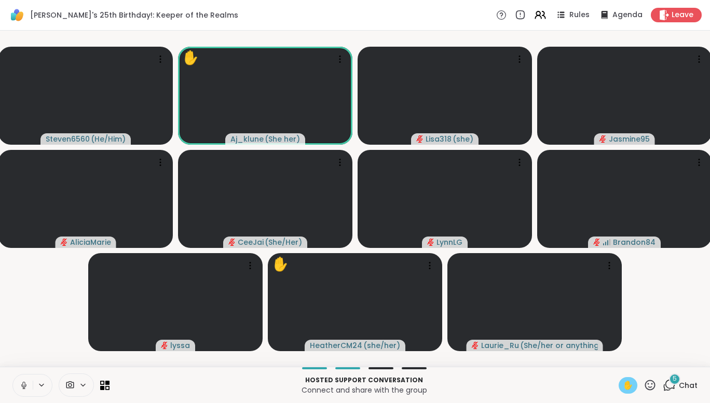
click at [25, 384] on icon at bounding box center [23, 384] width 3 height 5
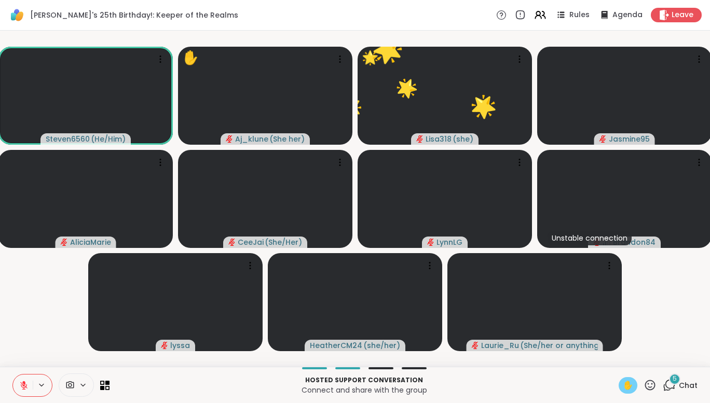
click at [619, 381] on div "✋" at bounding box center [628, 385] width 19 height 17
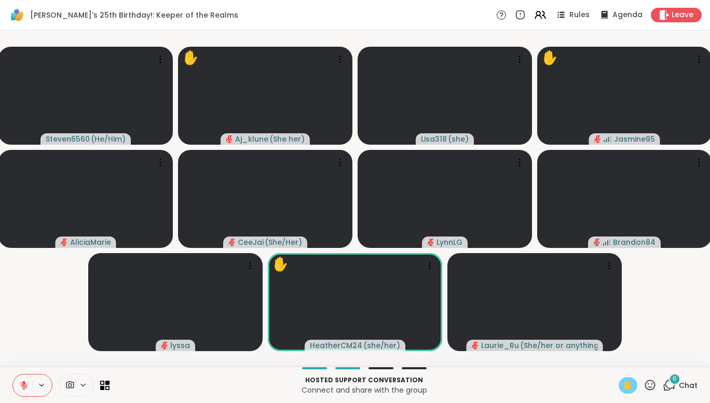
click at [24, 386] on icon at bounding box center [23, 385] width 7 height 7
click at [24, 383] on icon at bounding box center [23, 385] width 9 height 9
click at [24, 383] on icon at bounding box center [23, 383] width 3 height 4
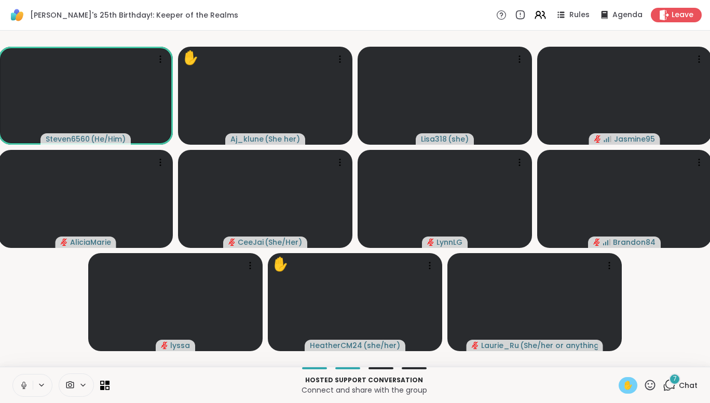
click at [24, 383] on icon at bounding box center [23, 385] width 9 height 9
click at [623, 381] on span "✋" at bounding box center [628, 385] width 10 height 12
click at [623, 386] on span "✋" at bounding box center [628, 385] width 10 height 12
click at [20, 387] on icon at bounding box center [23, 385] width 9 height 9
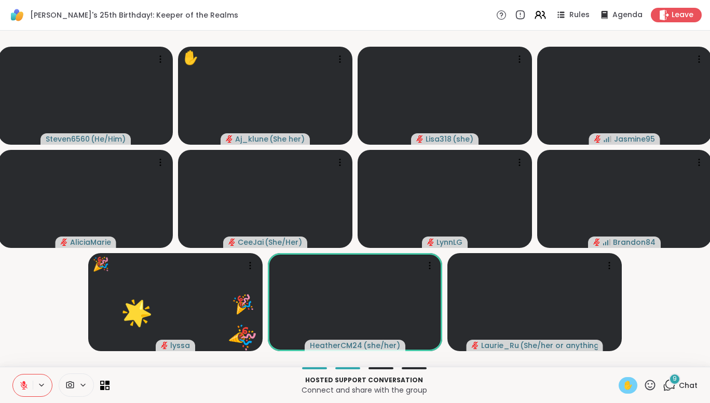
click at [623, 389] on span "✋" at bounding box center [628, 385] width 10 height 12
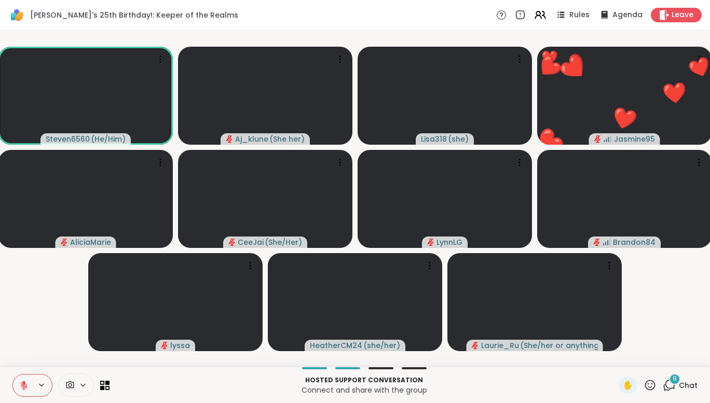
click at [28, 383] on icon at bounding box center [23, 385] width 9 height 9
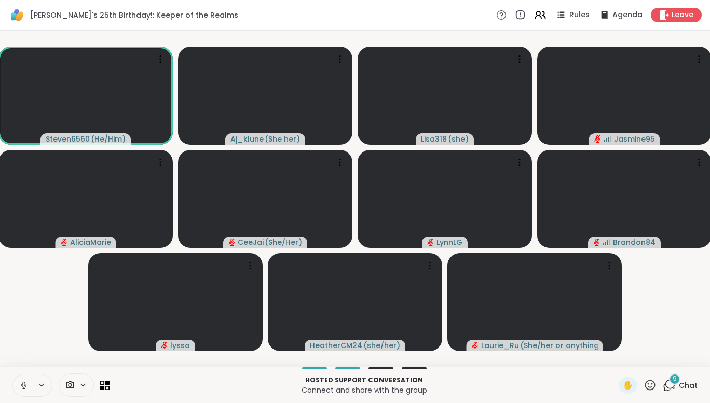
click at [28, 383] on icon at bounding box center [23, 385] width 9 height 9
click at [623, 388] on span "✋" at bounding box center [628, 385] width 10 height 12
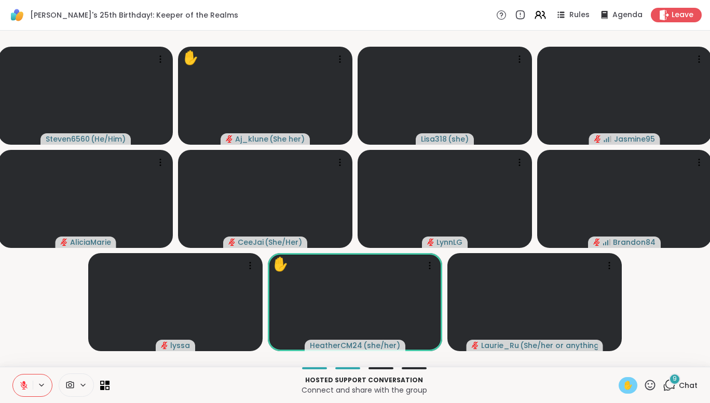
click at [619, 383] on div "✋" at bounding box center [628, 385] width 19 height 17
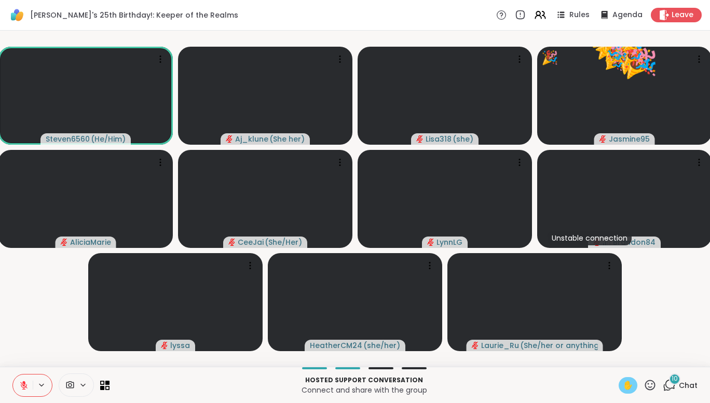
click at [623, 382] on span "✋" at bounding box center [628, 385] width 10 height 12
click at [24, 388] on icon at bounding box center [23, 385] width 7 height 7
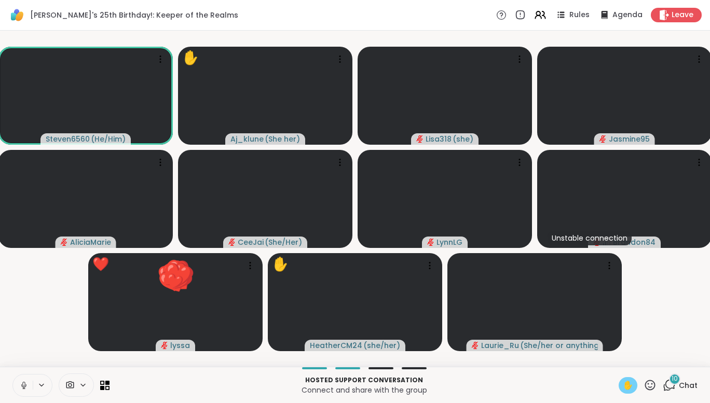
click at [24, 388] on icon at bounding box center [23, 385] width 9 height 9
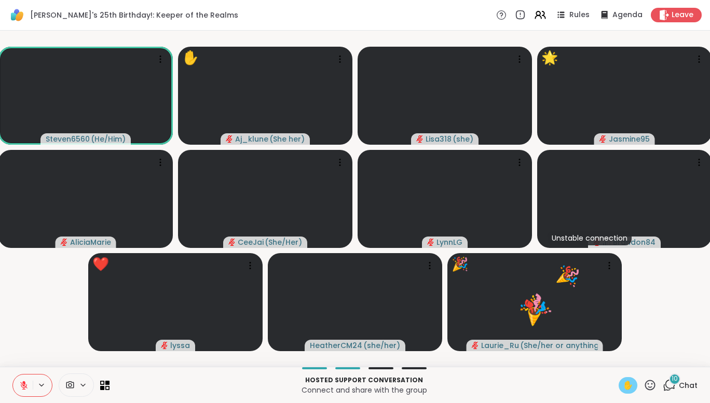
click at [632, 391] on div "✋" at bounding box center [628, 385] width 19 height 17
click at [623, 383] on span "✋" at bounding box center [628, 385] width 10 height 12
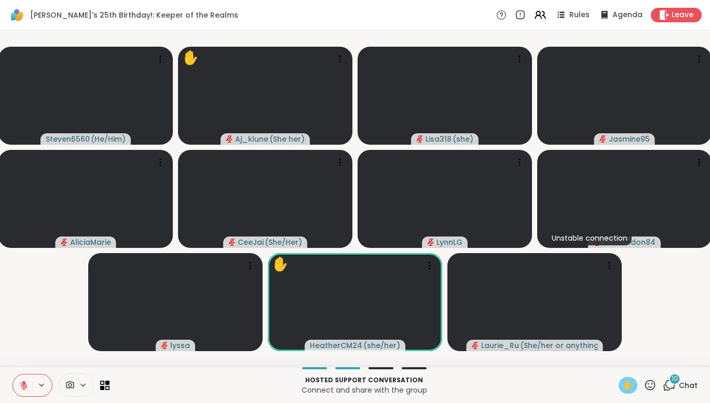
click at [623, 387] on span "✋" at bounding box center [628, 385] width 10 height 12
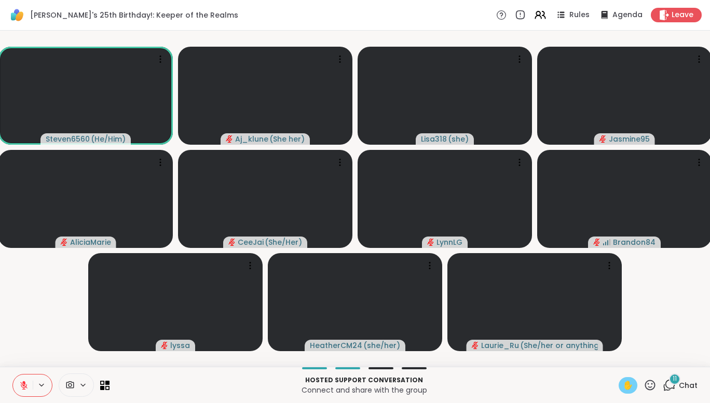
click at [623, 387] on span "✋" at bounding box center [628, 385] width 10 height 12
click at [23, 384] on icon at bounding box center [23, 385] width 9 height 9
click at [23, 384] on icon at bounding box center [23, 384] width 3 height 5
click at [623, 385] on span "✋" at bounding box center [628, 385] width 10 height 12
click at [623, 383] on span "✋" at bounding box center [628, 385] width 10 height 12
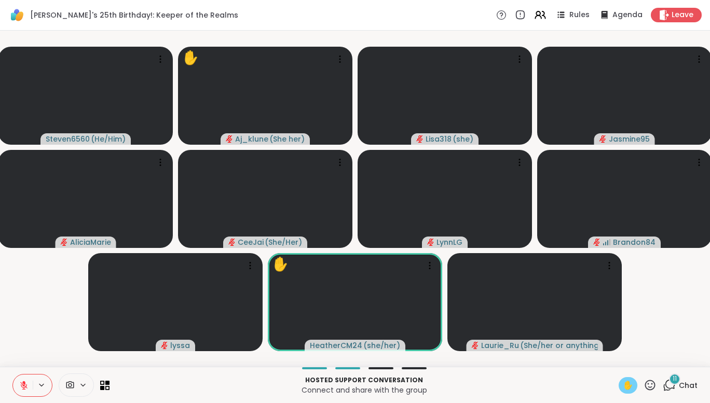
click at [623, 384] on span "✋" at bounding box center [628, 385] width 10 height 12
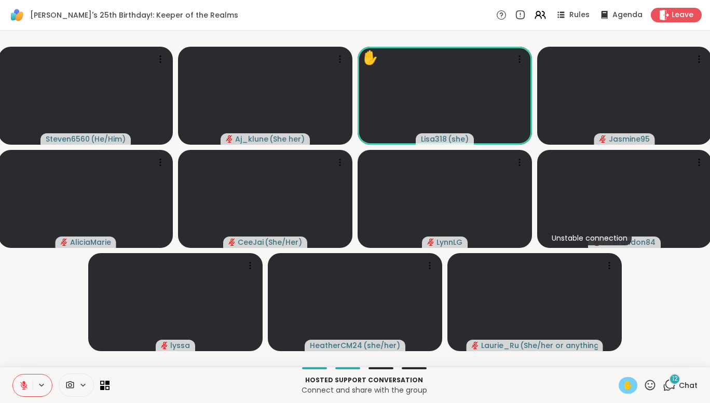
click at [623, 384] on span "✋" at bounding box center [628, 385] width 10 height 12
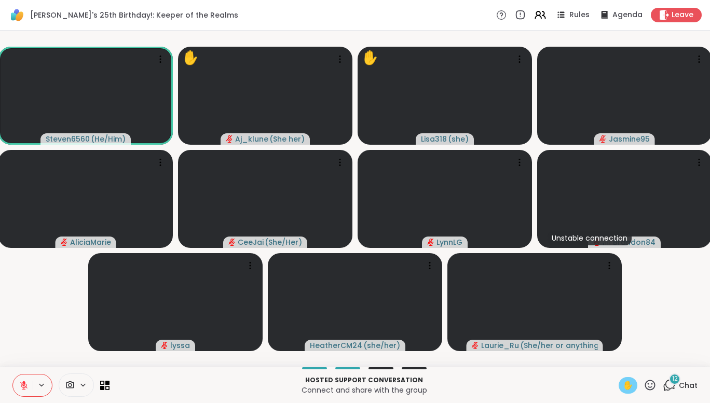
click at [23, 387] on icon at bounding box center [23, 385] width 9 height 9
click at [24, 385] on icon at bounding box center [23, 385] width 9 height 9
click at [623, 383] on span "✋" at bounding box center [628, 385] width 10 height 12
click at [623, 388] on span "✋" at bounding box center [628, 385] width 10 height 12
click at [24, 384] on icon at bounding box center [23, 383] width 3 height 4
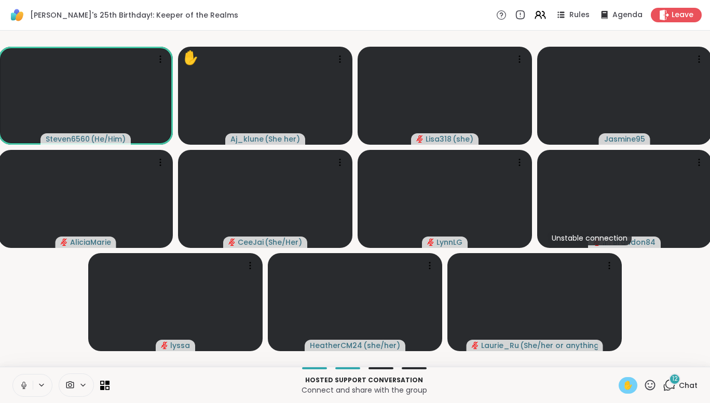
click at [24, 384] on icon at bounding box center [23, 385] width 9 height 9
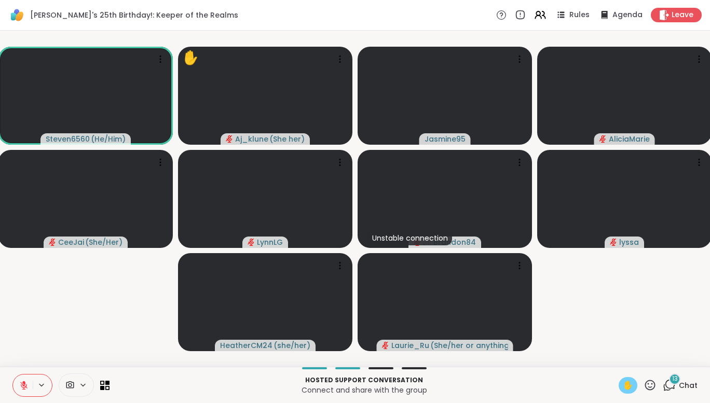
click at [623, 383] on span "✋" at bounding box center [628, 385] width 10 height 12
click at [26, 387] on icon at bounding box center [23, 385] width 9 height 9
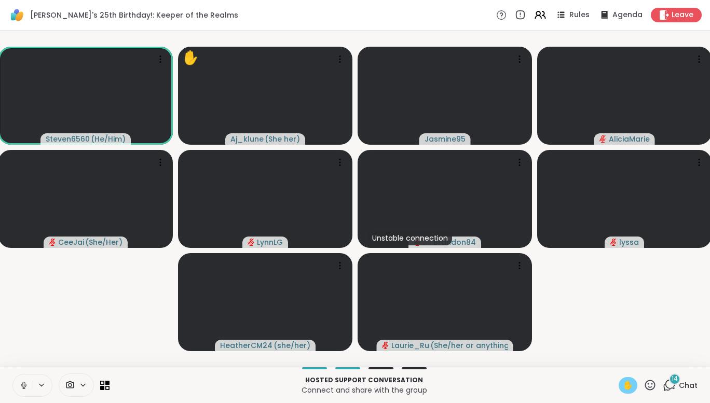
click at [26, 387] on icon at bounding box center [23, 385] width 9 height 9
click at [623, 381] on span "✋" at bounding box center [628, 385] width 10 height 12
click at [624, 388] on span "✋" at bounding box center [628, 385] width 10 height 12
click at [25, 383] on icon at bounding box center [23, 385] width 9 height 9
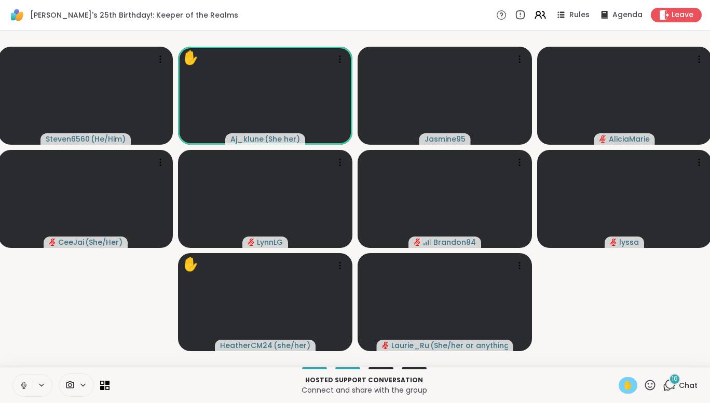
click at [25, 383] on icon at bounding box center [23, 385] width 9 height 9
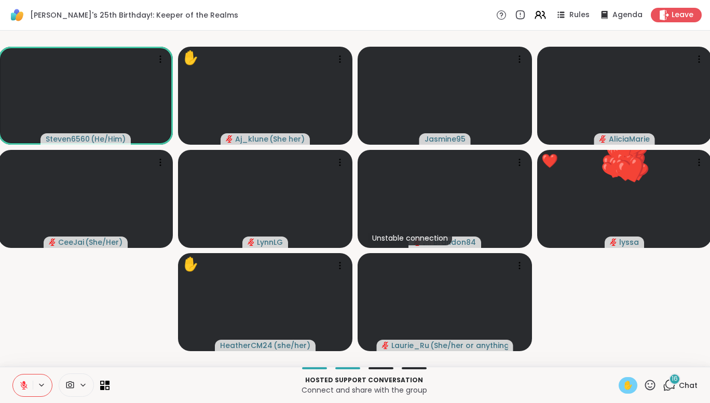
click at [623, 388] on span "✋" at bounding box center [628, 385] width 10 height 12
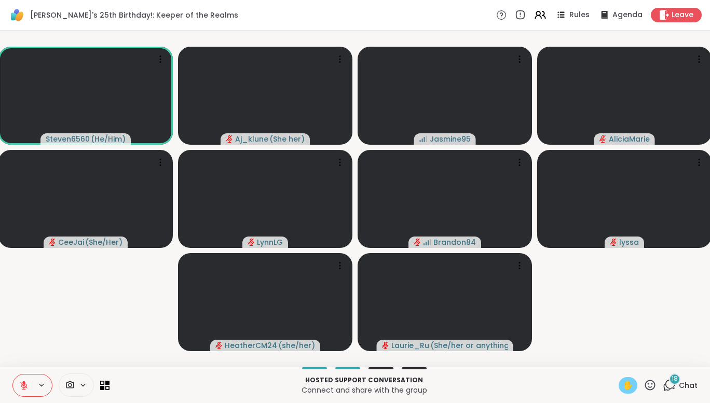
click at [623, 383] on span "✋" at bounding box center [628, 385] width 10 height 12
click at [25, 383] on icon at bounding box center [23, 385] width 9 height 9
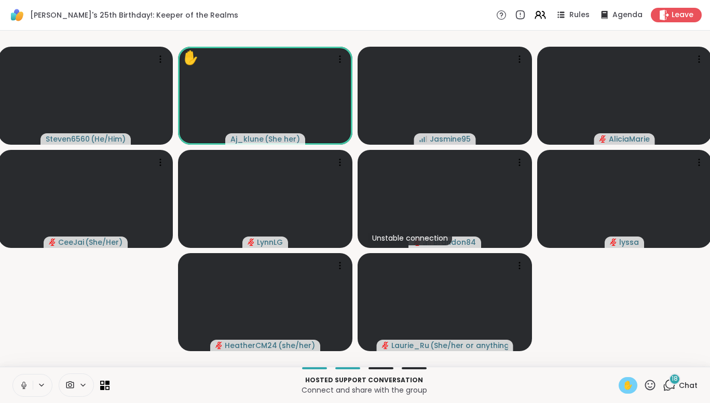
click at [25, 383] on icon at bounding box center [23, 385] width 9 height 9
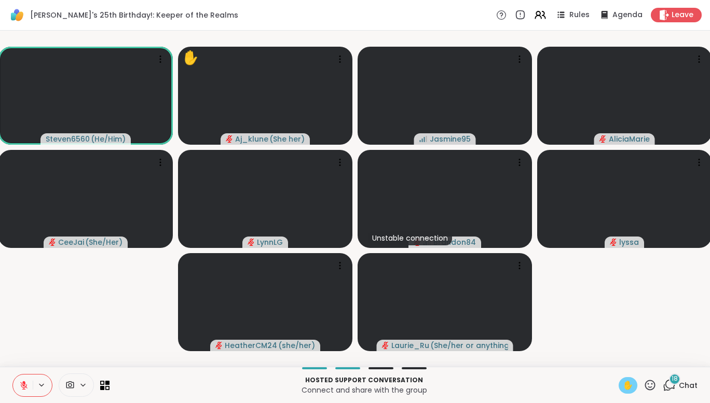
click at [623, 383] on span "✋" at bounding box center [628, 385] width 10 height 12
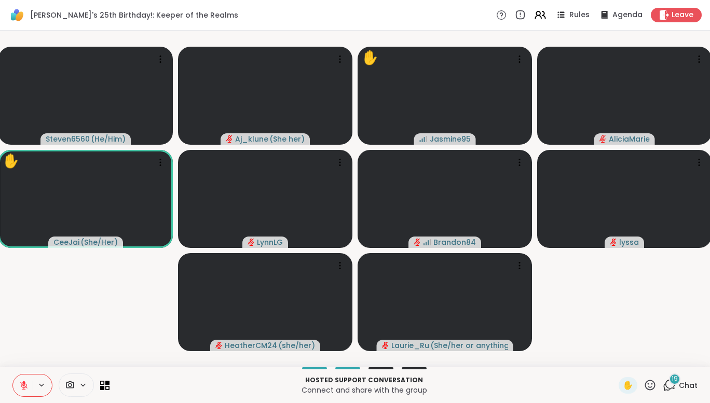
click at [664, 388] on icon at bounding box center [667, 388] width 7 height 7
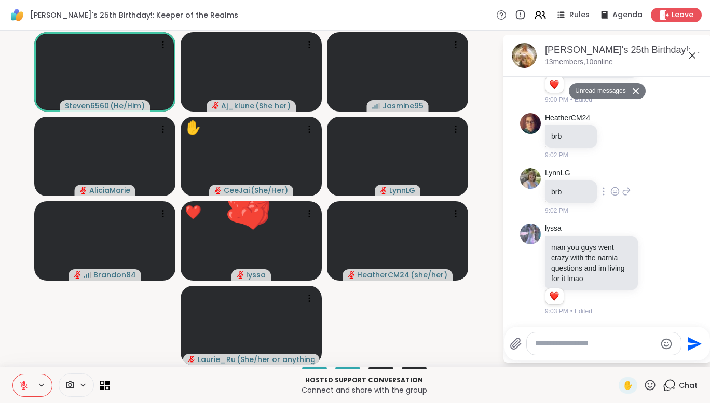
scroll to position [8848, 0]
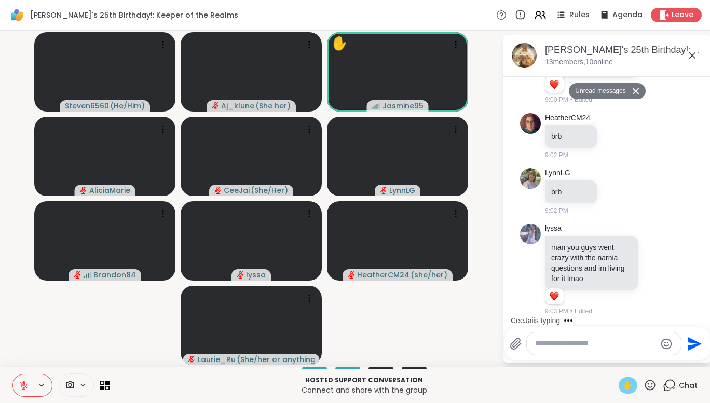
click at [623, 386] on span "✋" at bounding box center [628, 385] width 10 height 12
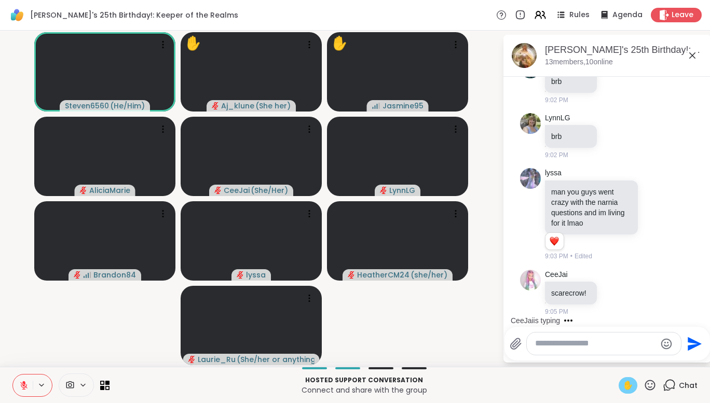
scroll to position [8879, 0]
click at [21, 388] on icon at bounding box center [23, 385] width 9 height 9
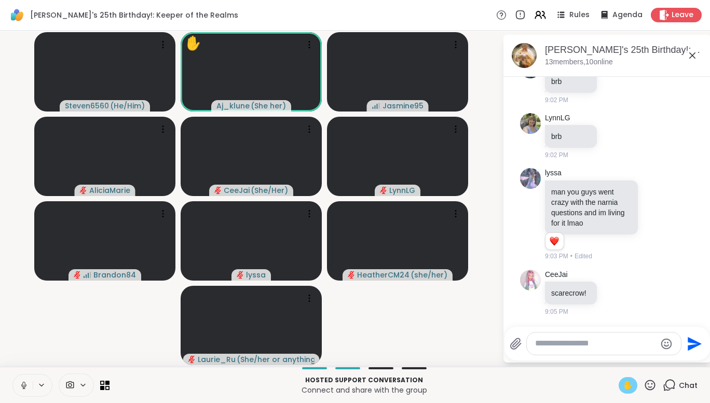
click at [21, 388] on icon at bounding box center [23, 385] width 9 height 9
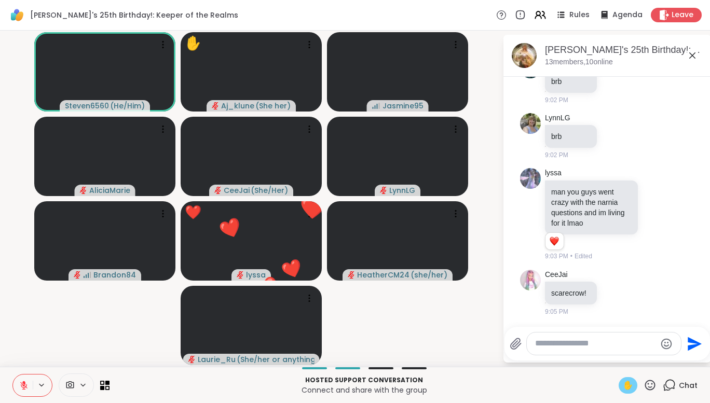
click at [623, 386] on span "✋" at bounding box center [628, 385] width 10 height 12
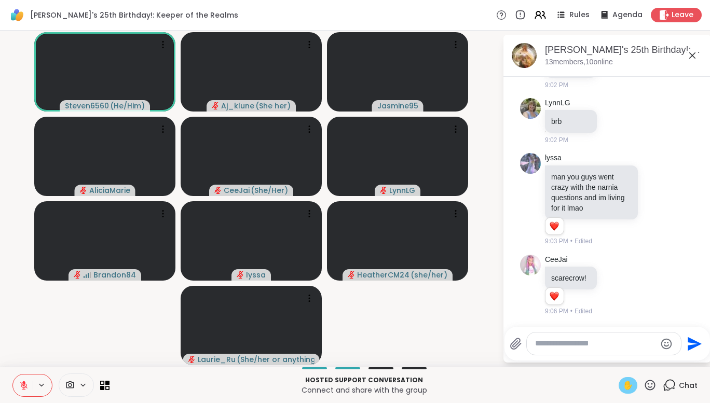
click at [623, 386] on span "✋" at bounding box center [628, 385] width 10 height 12
click at [21, 382] on icon at bounding box center [23, 385] width 9 height 9
click at [21, 382] on icon at bounding box center [22, 385] width 9 height 9
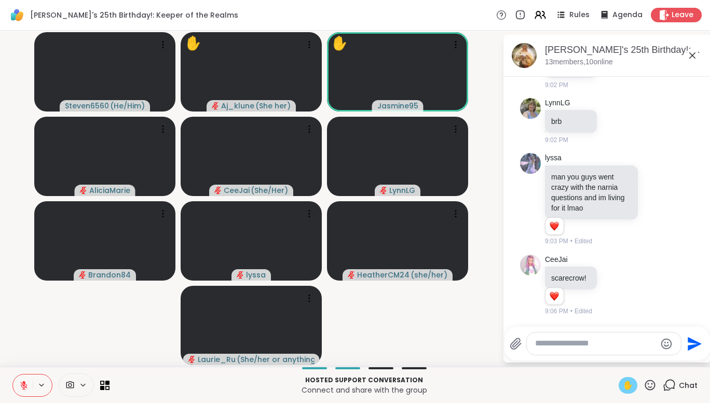
click at [623, 385] on span "✋" at bounding box center [628, 385] width 10 height 12
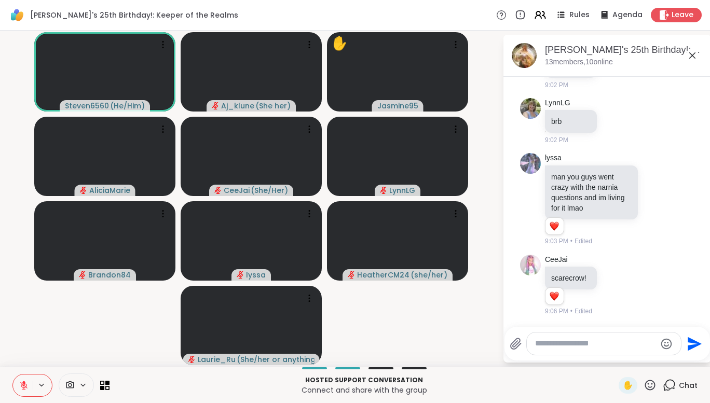
click at [24, 384] on icon at bounding box center [23, 383] width 3 height 4
click at [22, 383] on icon at bounding box center [23, 385] width 9 height 9
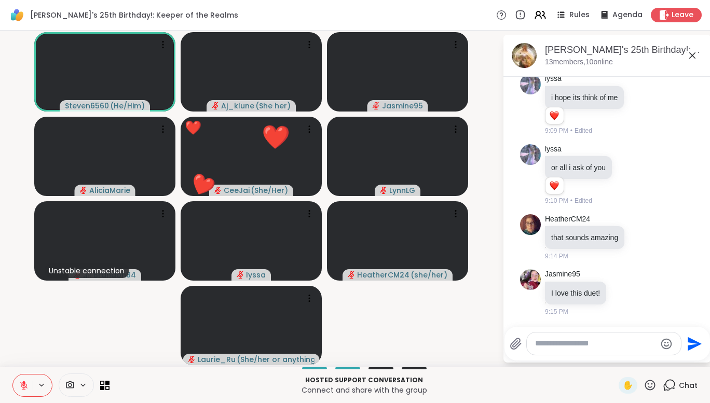
scroll to position [9235, 0]
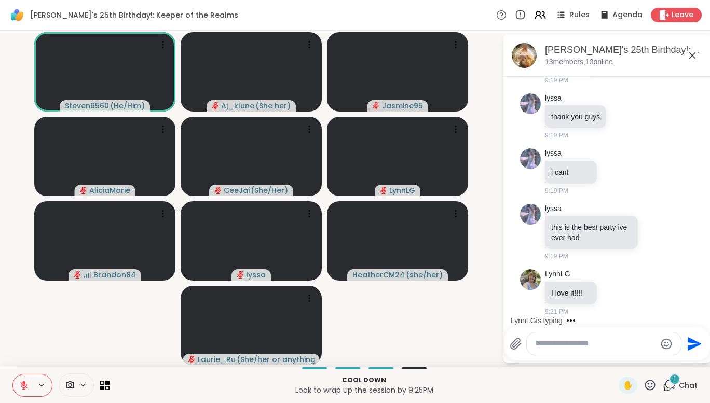
scroll to position [9578, 0]
click at [578, 352] on div at bounding box center [604, 344] width 154 height 22
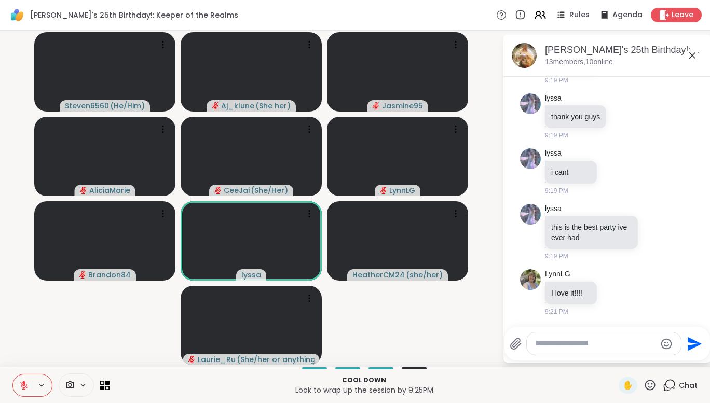
click at [579, 348] on textarea "Type your message" at bounding box center [595, 343] width 121 height 11
type textarea "***"
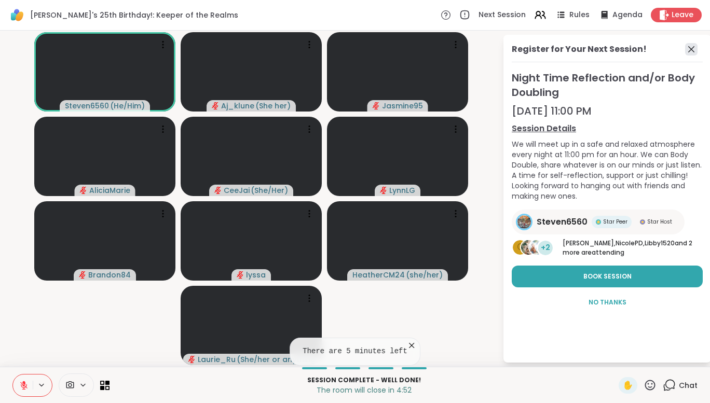
click at [691, 49] on icon at bounding box center [691, 49] width 6 height 6
